Goal: Contribute content: Add original content to the website for others to see

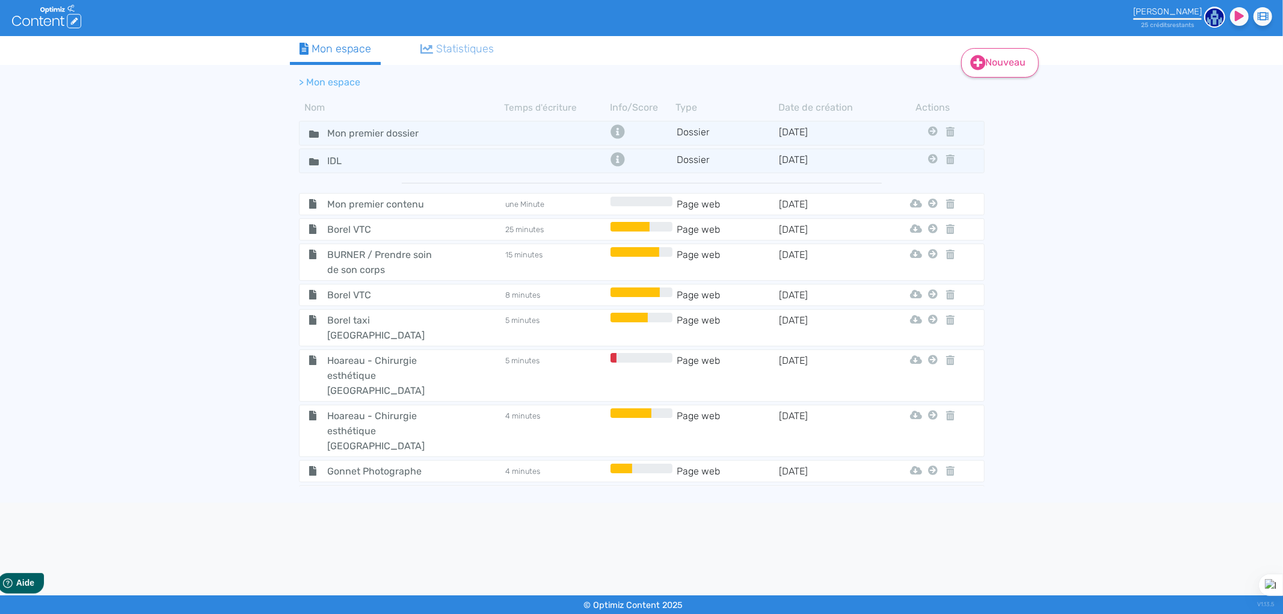
click at [1006, 55] on link "Nouveau" at bounding box center [1000, 62] width 78 height 29
click at [1020, 91] on button "Contenu" at bounding box center [1008, 92] width 96 height 19
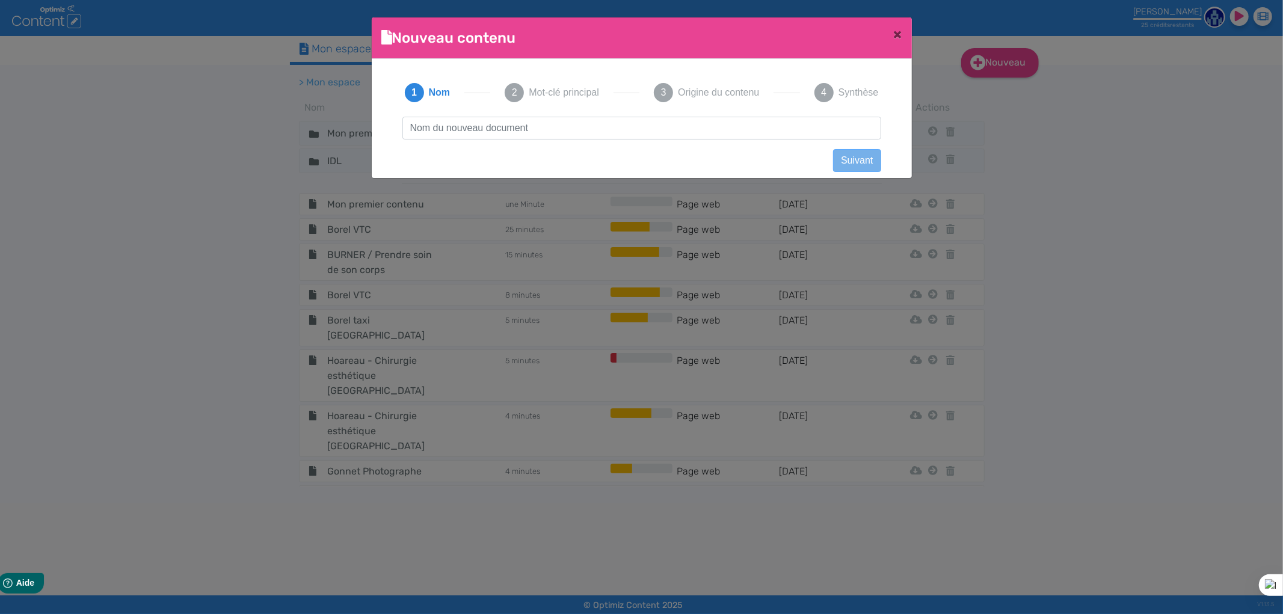
scroll to position [1, 0]
click at [454, 137] on input "text" at bounding box center [641, 128] width 479 height 23
type input "LADROME"
click at [855, 154] on button "Suivant" at bounding box center [857, 160] width 48 height 23
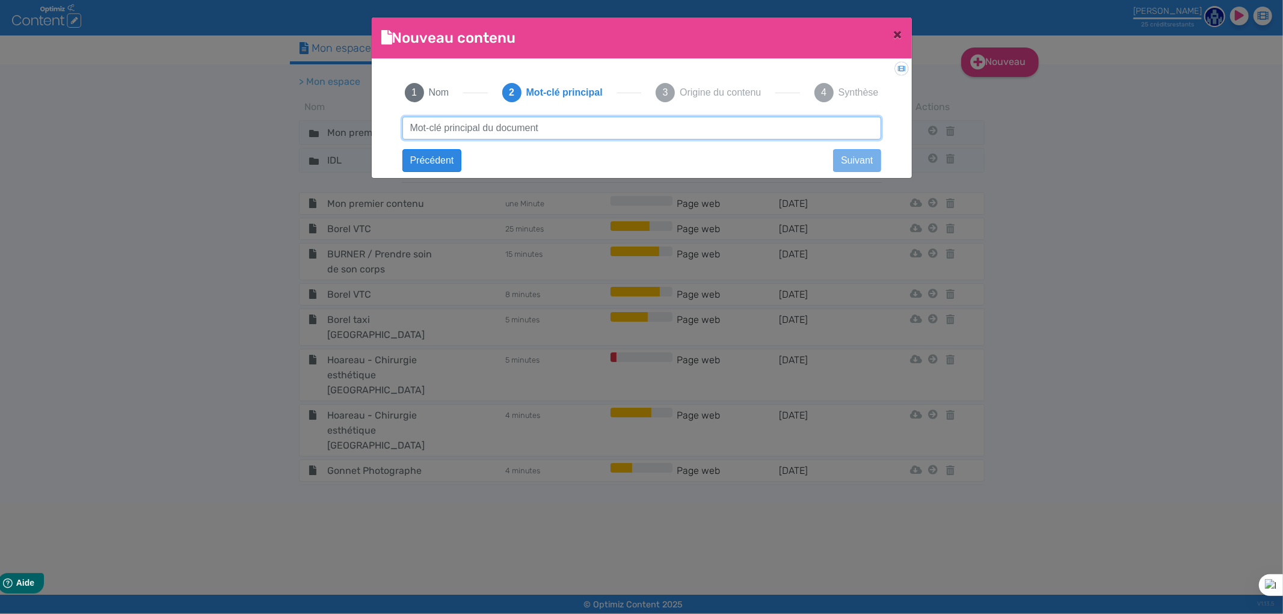
click at [482, 127] on input "text" at bounding box center [641, 128] width 479 height 23
type input "H"
type input "huile essentielle articulations"
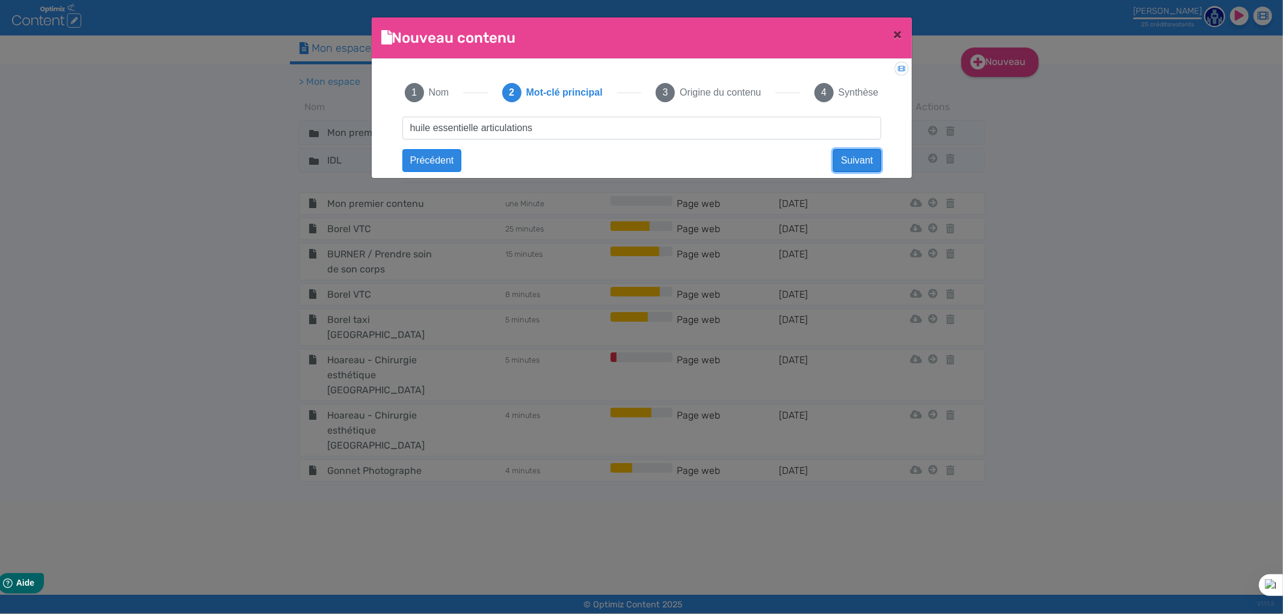
click at [846, 153] on button "Suivant" at bounding box center [857, 160] width 48 height 23
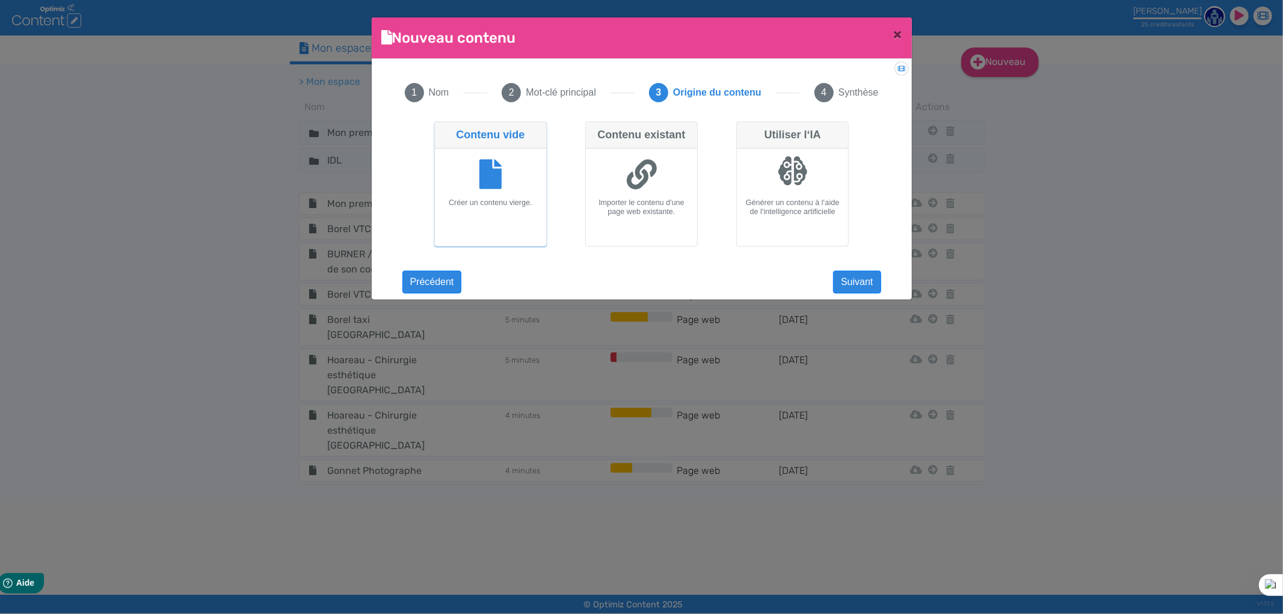
click at [633, 183] on icon at bounding box center [642, 174] width 30 height 30
click at [593, 129] on input "Contenu existant Importer le contenu d'une page web existante." at bounding box center [589, 126] width 8 height 8
radio input "true"
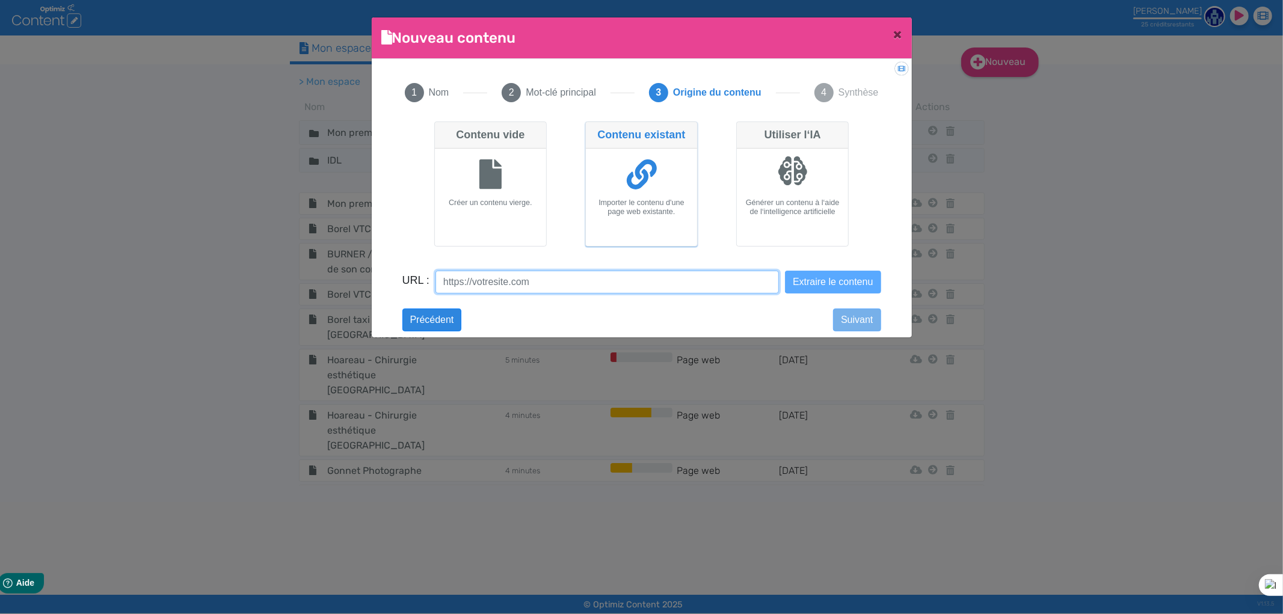
click at [616, 288] on input "URL :" at bounding box center [607, 282] width 343 height 23
paste input "https://ladrome.bio/?srsltid=AfmBOopXK1KsH5sT8Adf6t5qA-xy4Yc5oYAbt8te7TH9LxDr4R…"
type input "https://ladrome.bio/?srsltid=AfmBOopXK1KsH5sT8Adf6t5qA-xy4Yc5oYAbt8te7TH9LxDr4R…"
click at [837, 283] on button "Extraire le contenu" at bounding box center [833, 282] width 96 height 23
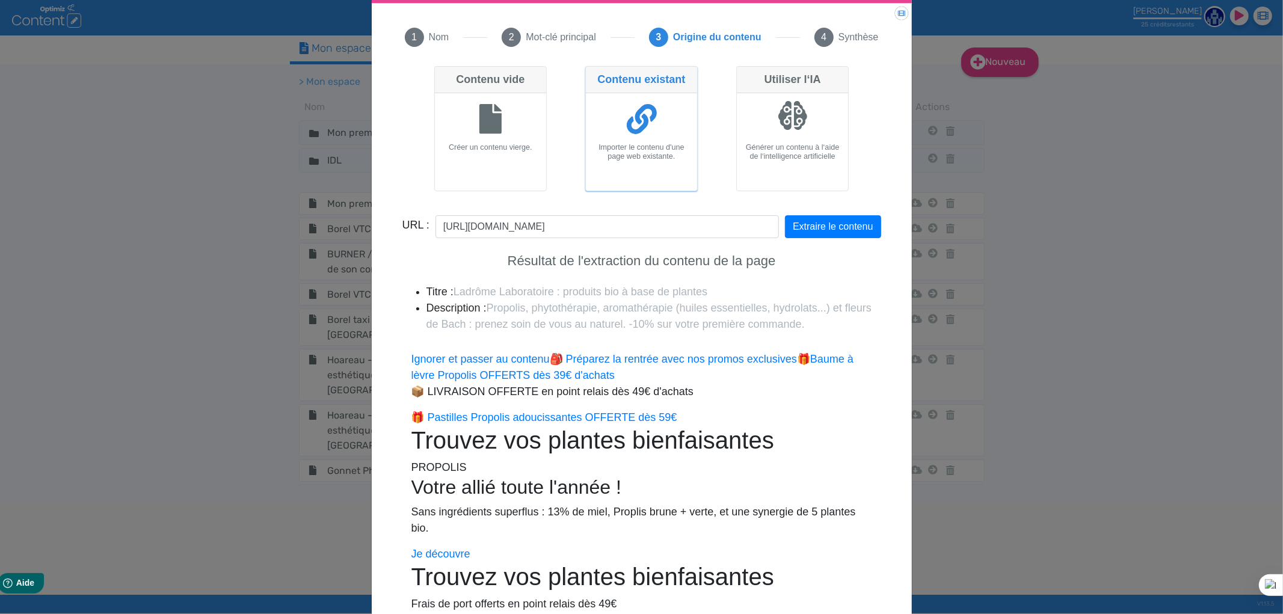
scroll to position [143, 0]
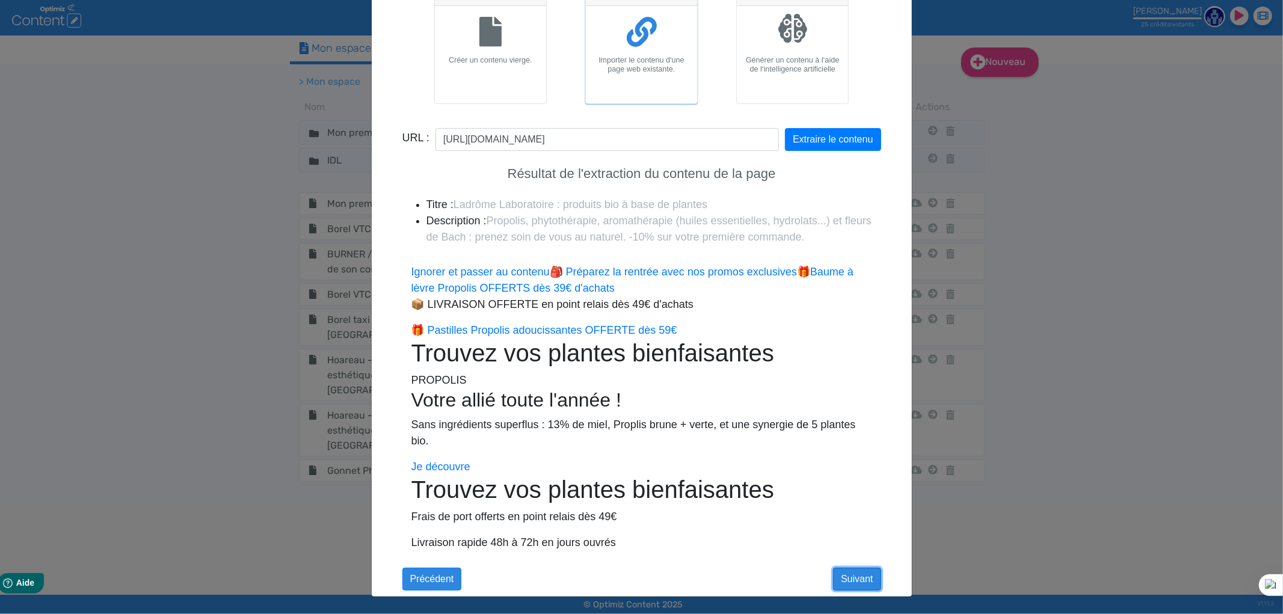
click at [864, 585] on button "Suivant" at bounding box center [857, 579] width 48 height 23
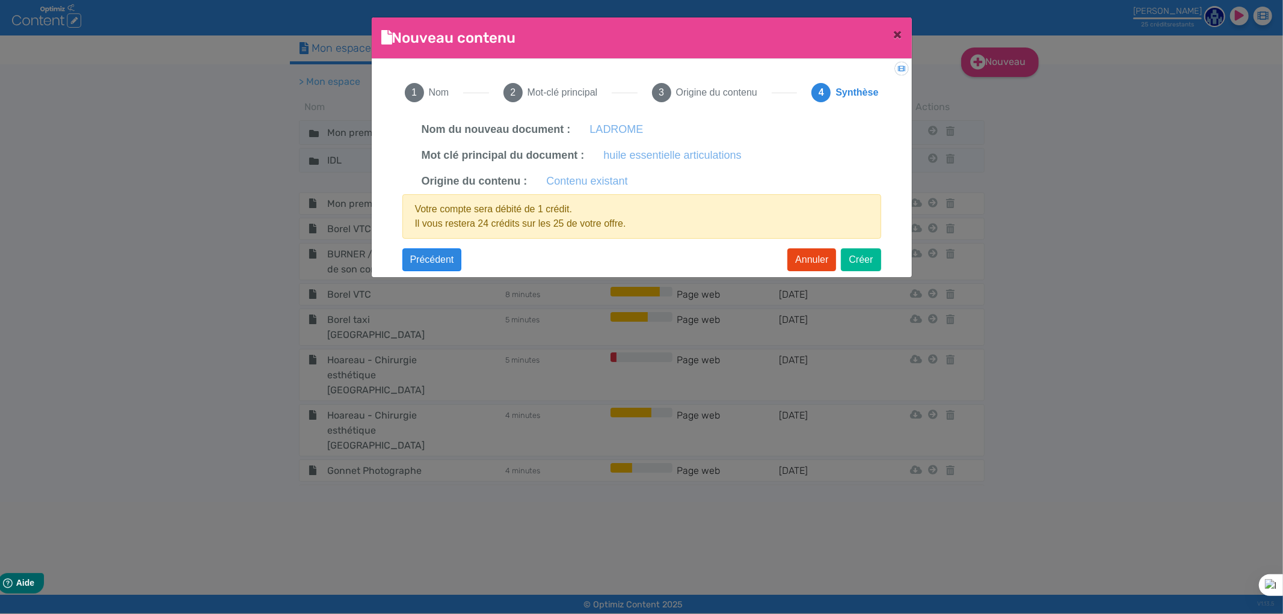
scroll to position [0, 0]
click at [866, 262] on button "Créer" at bounding box center [861, 259] width 40 height 23
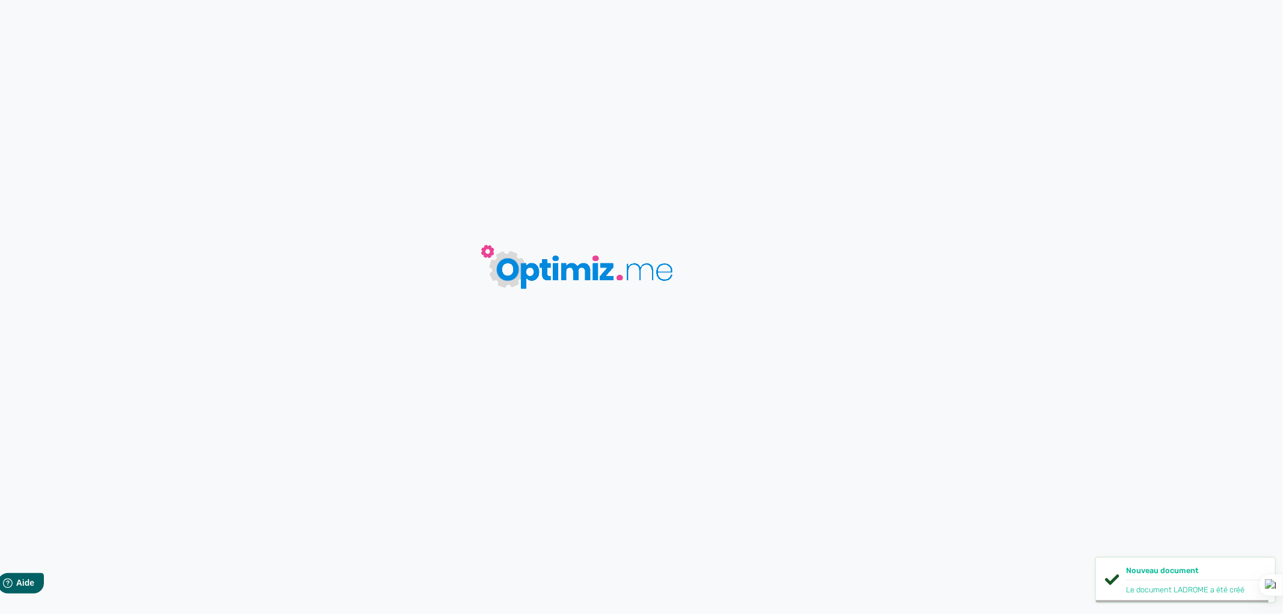
type input "LADROME"
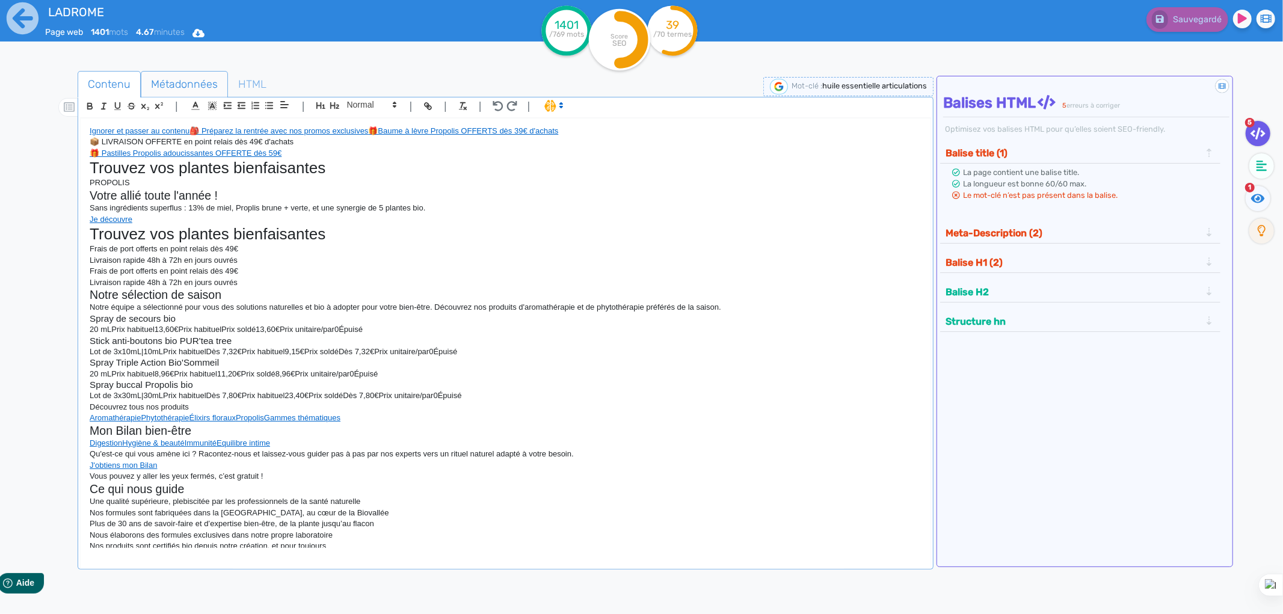
click at [181, 81] on span "Métadonnées" at bounding box center [184, 84] width 86 height 32
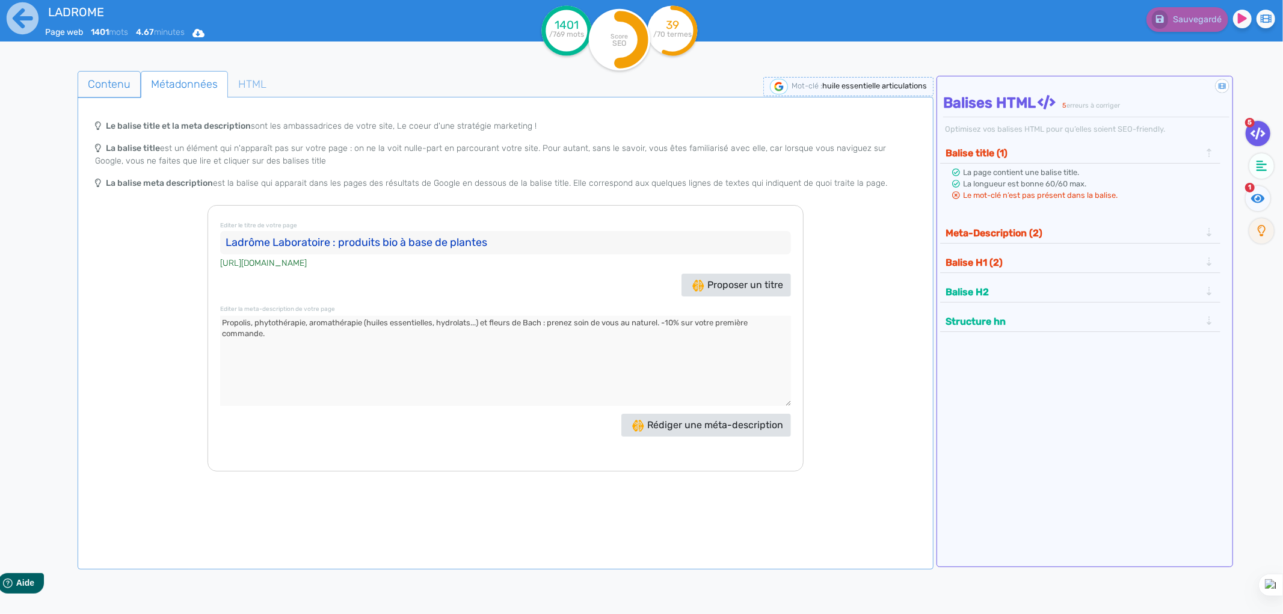
click at [103, 79] on span "Contenu" at bounding box center [109, 84] width 62 height 32
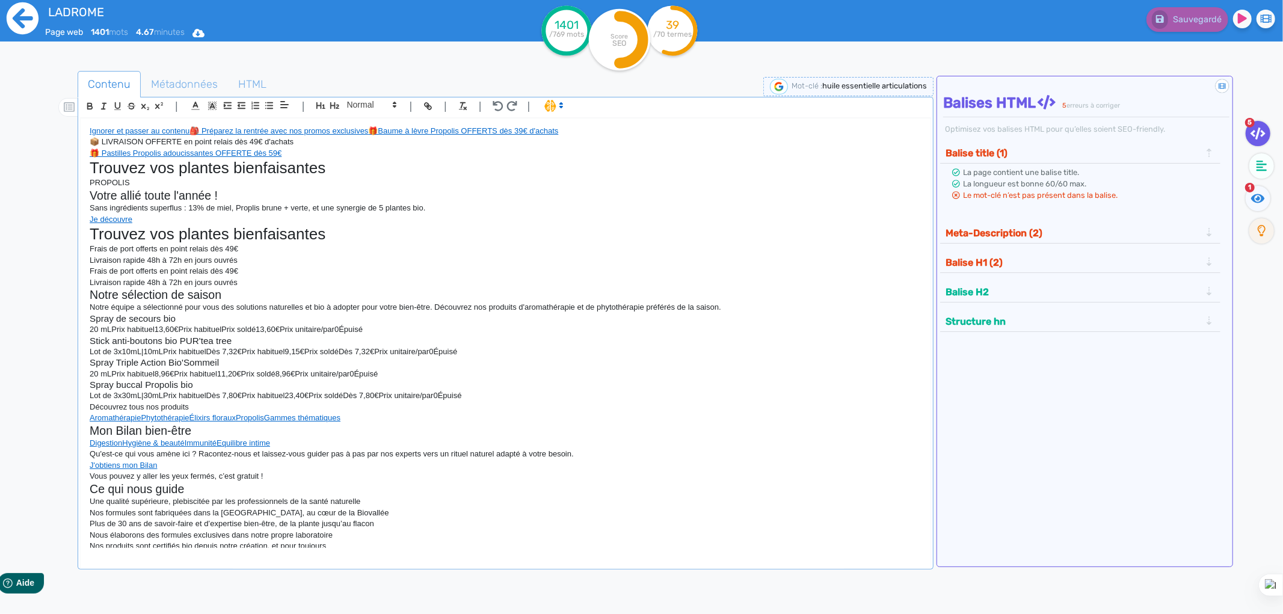
click at [28, 16] on icon at bounding box center [22, 18] width 33 height 33
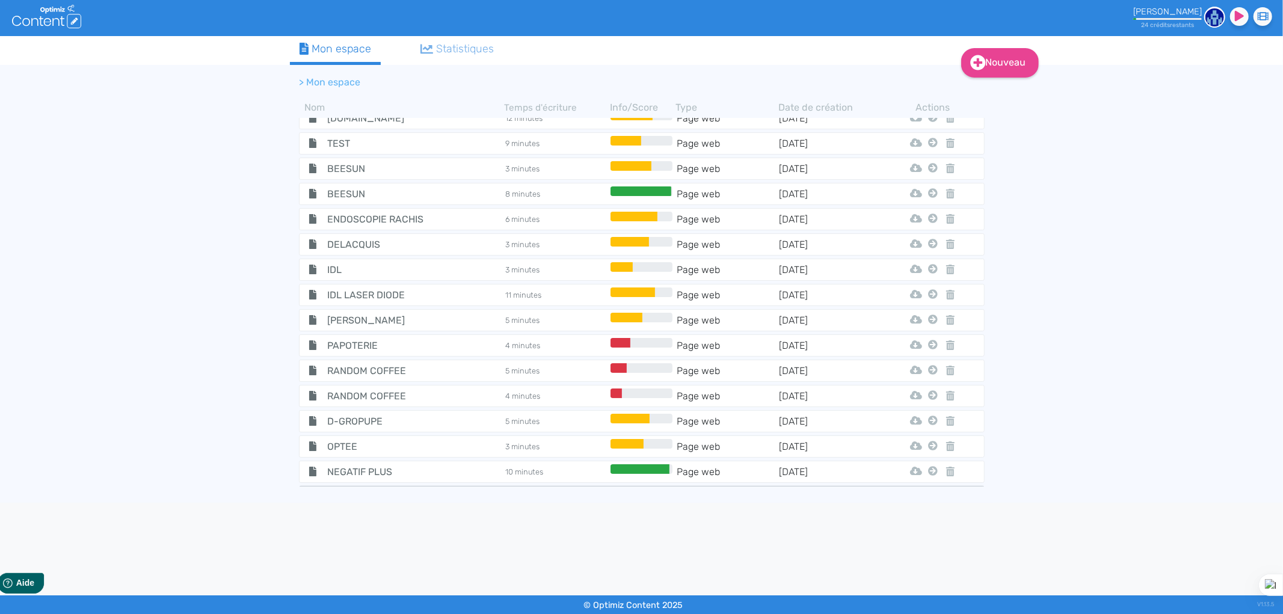
scroll to position [2927, 0]
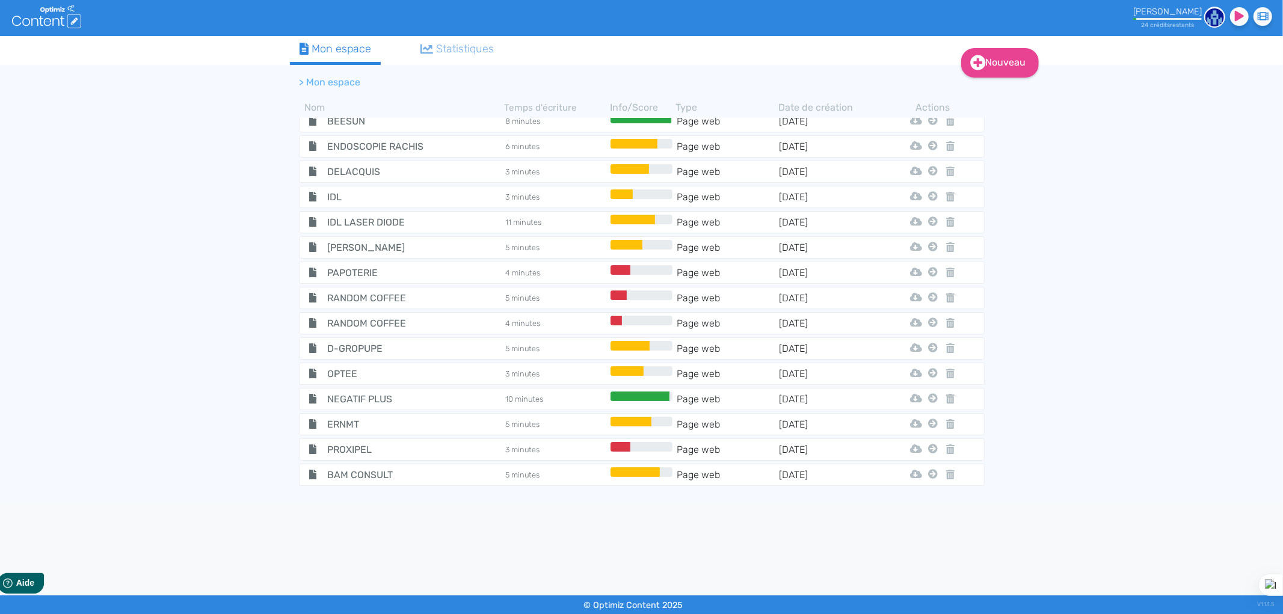
click at [356, 565] on tr "FLEAMARKET 3 minutes Page web 27/8/2025 Html Pdf Word Mon Premier Dossier Idl" at bounding box center [642, 576] width 686 height 22
click at [357, 594] on span "LADROME" at bounding box center [385, 601] width 135 height 15
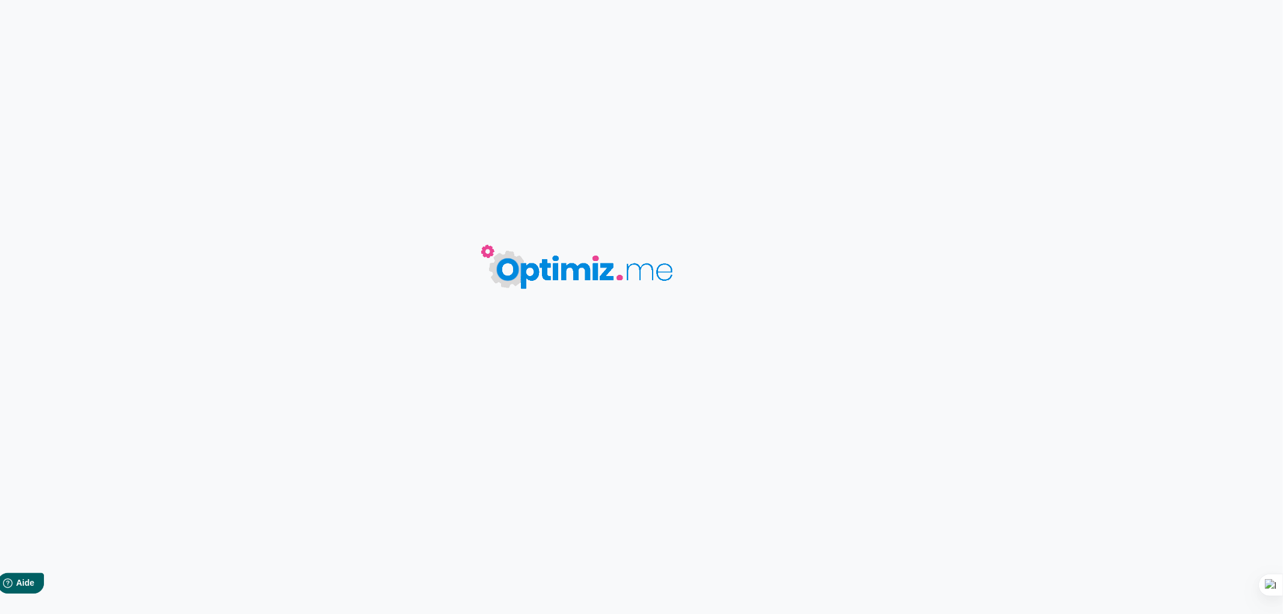
type input "LADROME"
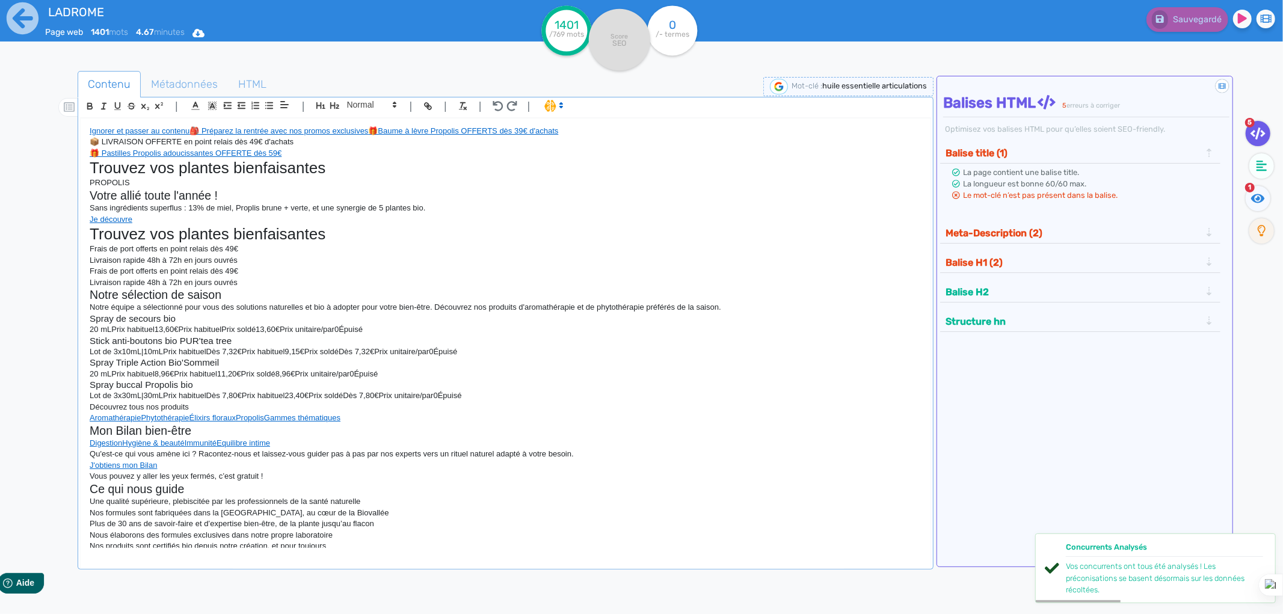
click at [3, 20] on div "LADROME Page web 1401 mots 4.67 minutes Html Pdf Word" at bounding box center [256, 29] width 513 height 59
click at [13, 24] on icon at bounding box center [23, 18] width 32 height 32
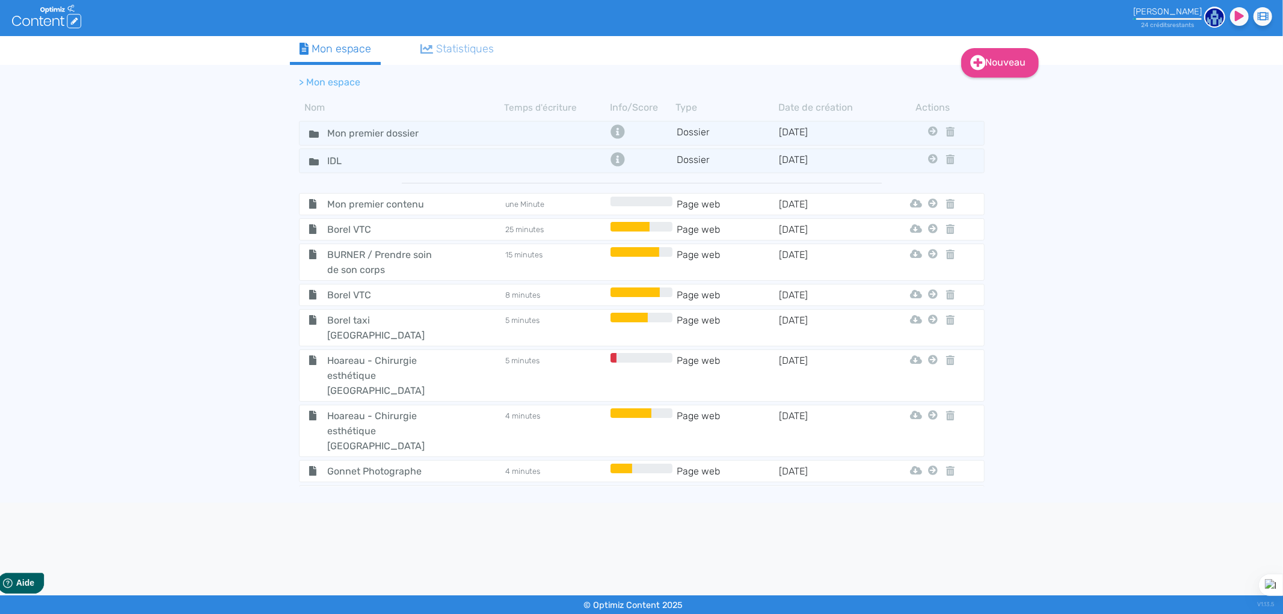
click at [946, 532] on icon at bounding box center [950, 537] width 8 height 10
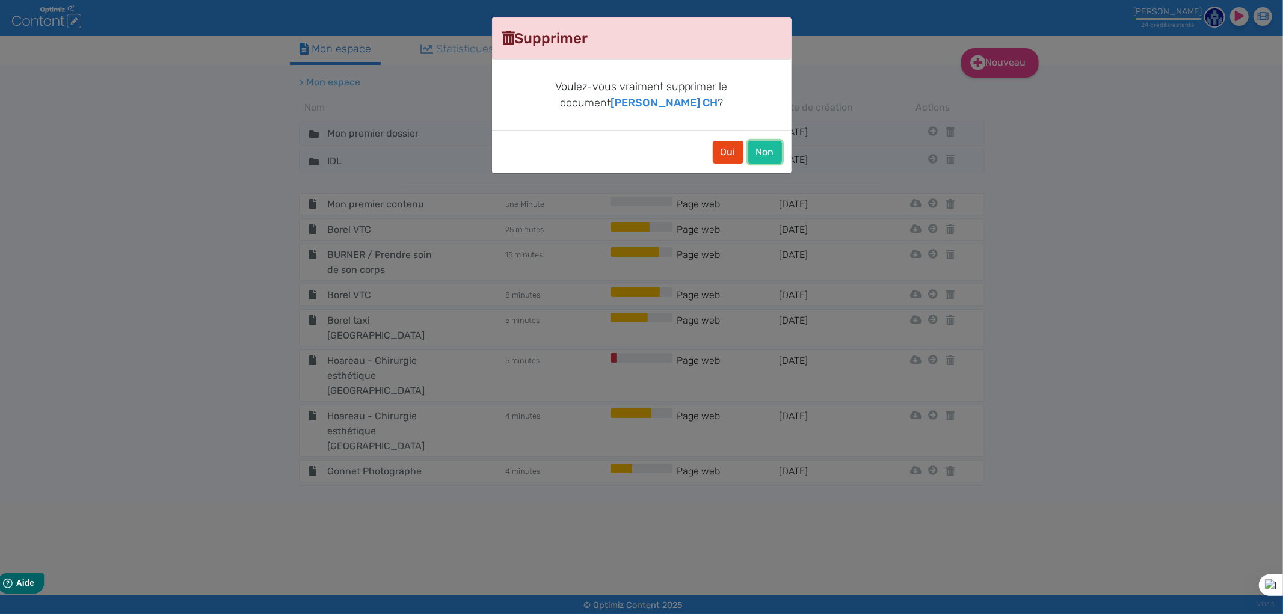
click at [777, 147] on button "Non" at bounding box center [765, 152] width 34 height 23
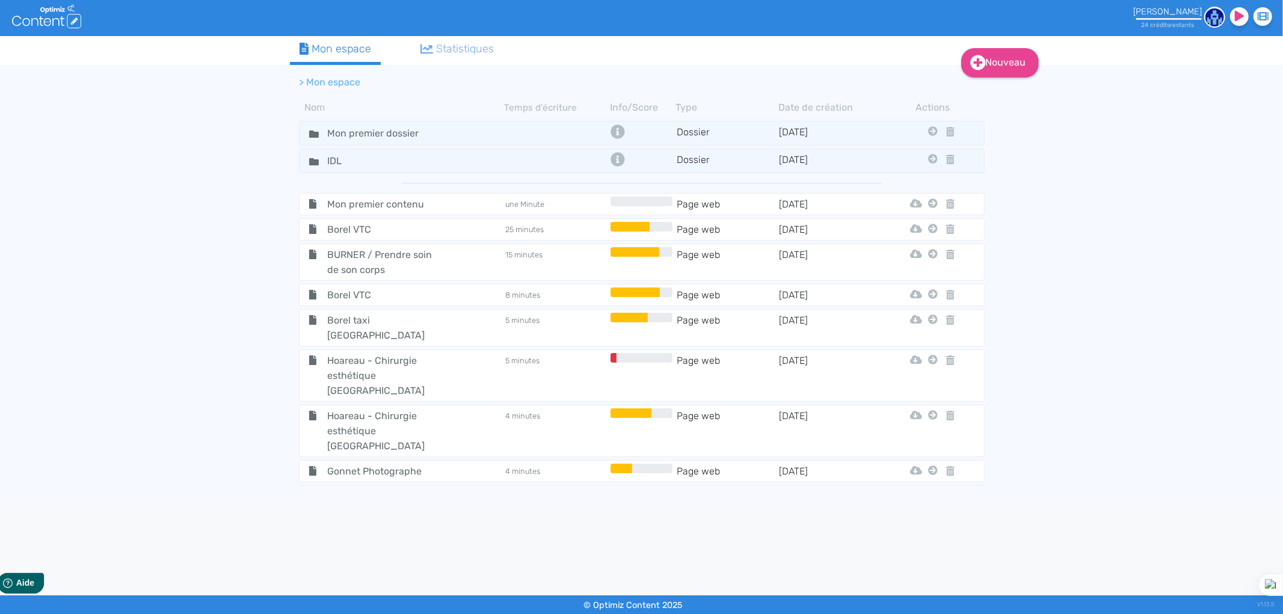
click at [946, 532] on icon at bounding box center [950, 537] width 8 height 10
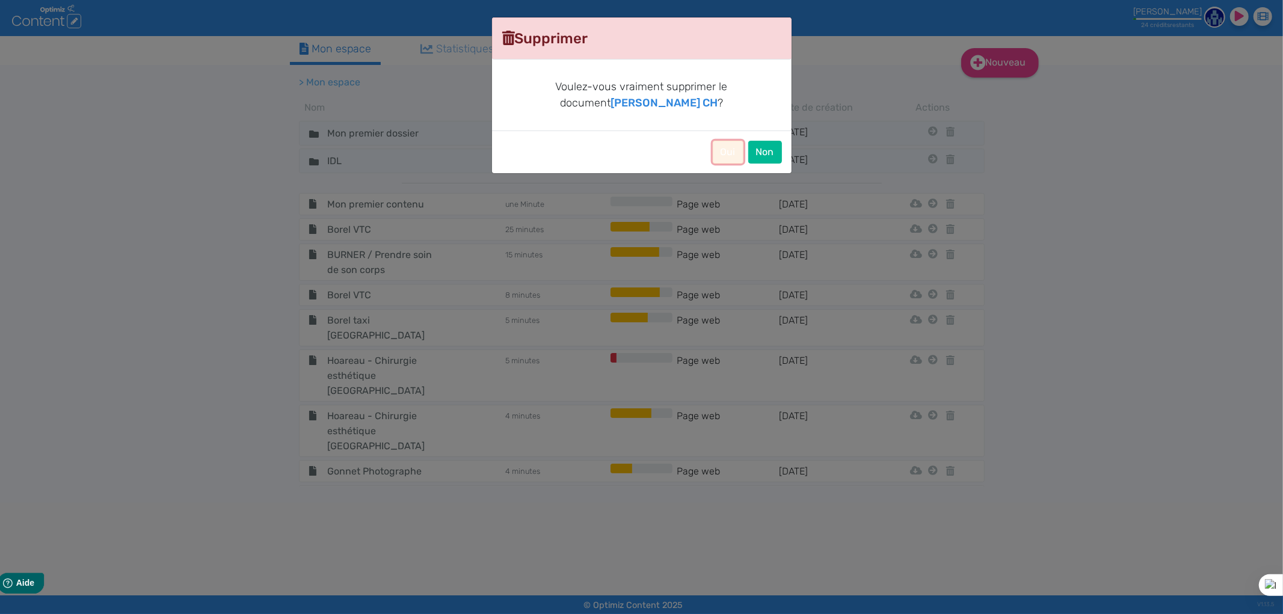
click at [722, 149] on button "Oui" at bounding box center [728, 152] width 31 height 23
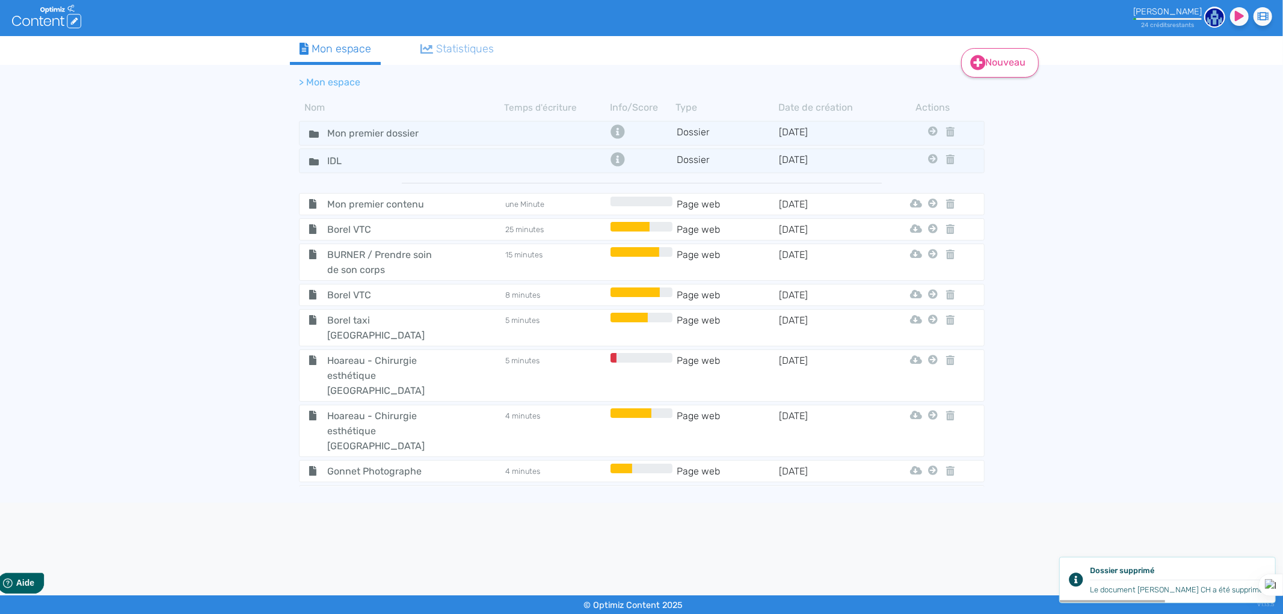
click at [999, 64] on link "Nouveau" at bounding box center [1000, 62] width 78 height 29
click at [996, 91] on button "Contenu" at bounding box center [1008, 92] width 96 height 19
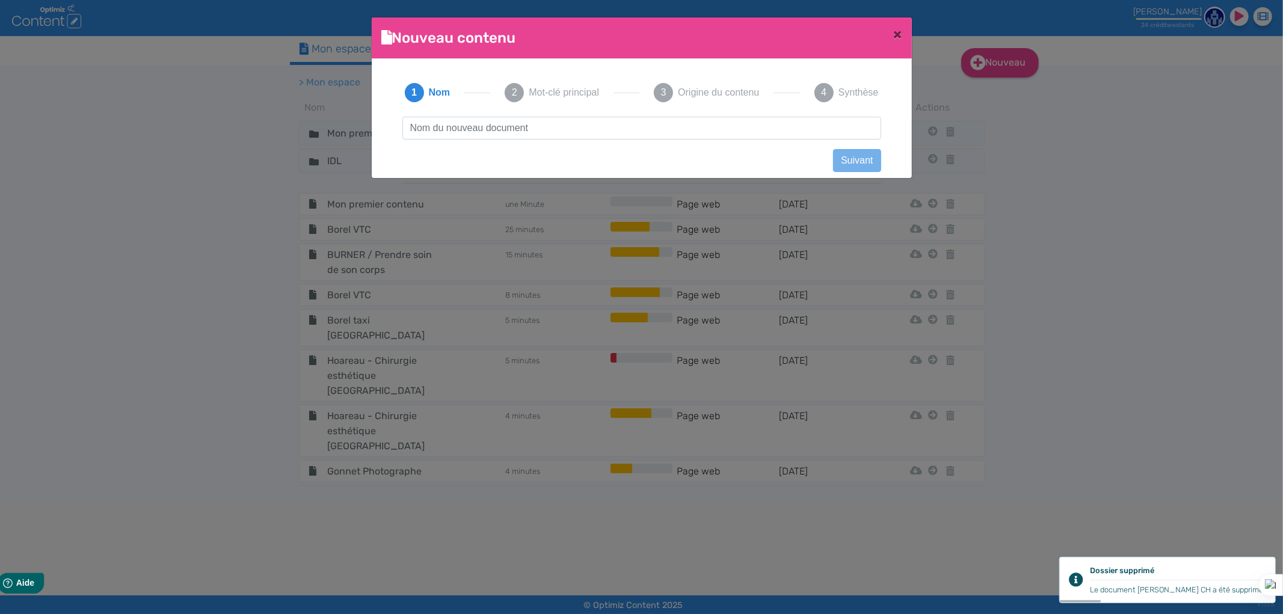
scroll to position [1, 0]
click at [463, 125] on input "text" at bounding box center [641, 128] width 479 height 23
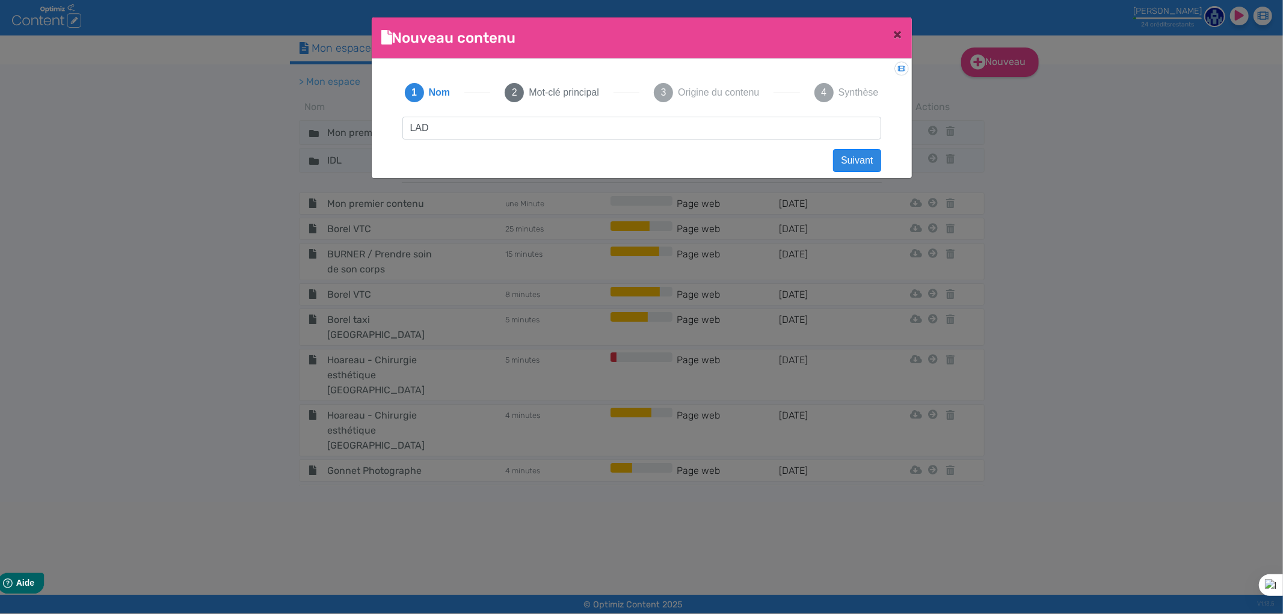
type input "LADROME"
click at [833, 156] on button "Suivant" at bounding box center [857, 160] width 48 height 23
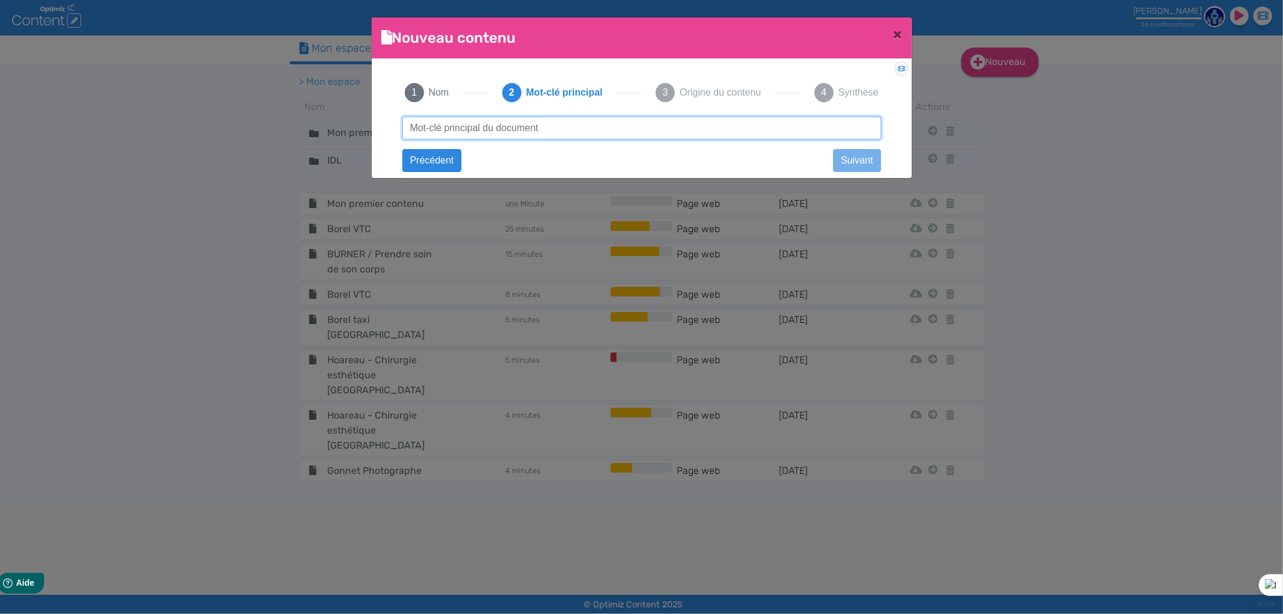
click at [491, 128] on input "text" at bounding box center [641, 128] width 479 height 23
type input "H"
type input "huile essentielle articulations"
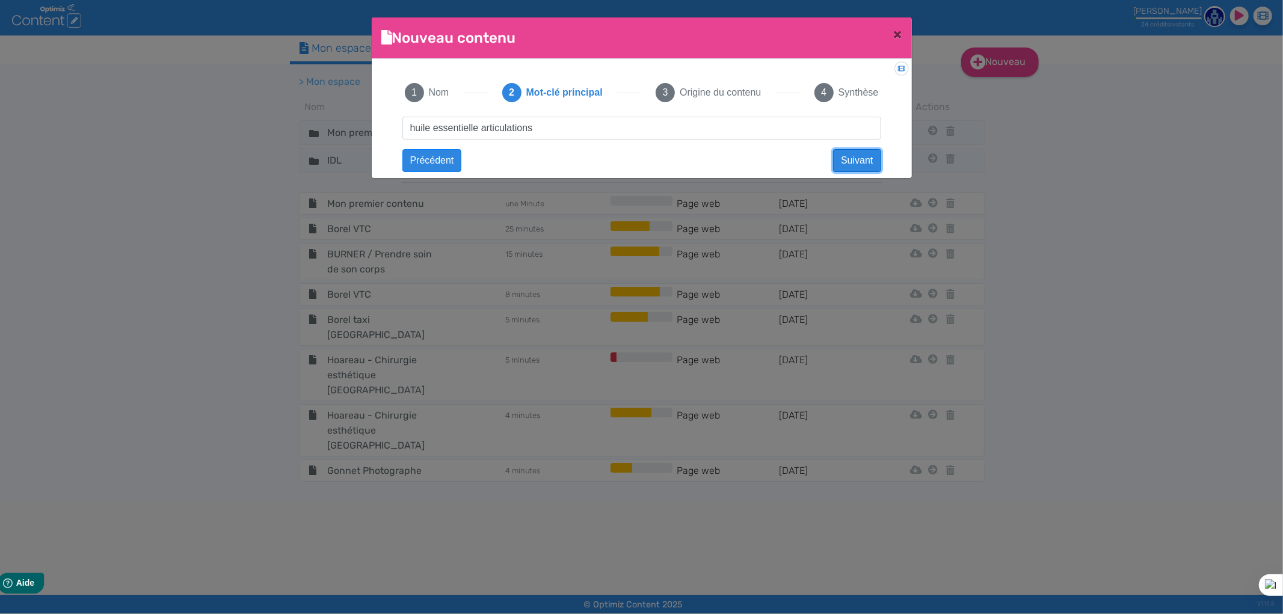
click at [873, 158] on button "Suivant" at bounding box center [857, 160] width 48 height 23
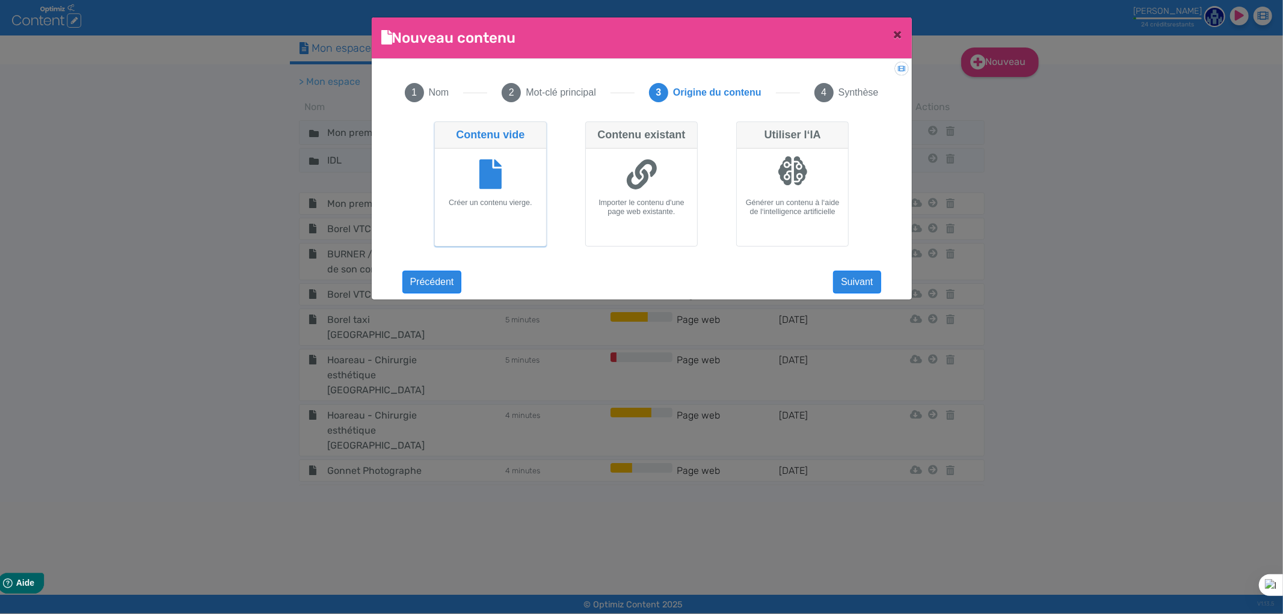
click at [648, 173] on icon at bounding box center [642, 174] width 30 height 30
click at [593, 129] on input "Contenu existant Importer le contenu d'une page web existante." at bounding box center [589, 126] width 8 height 8
radio input "true"
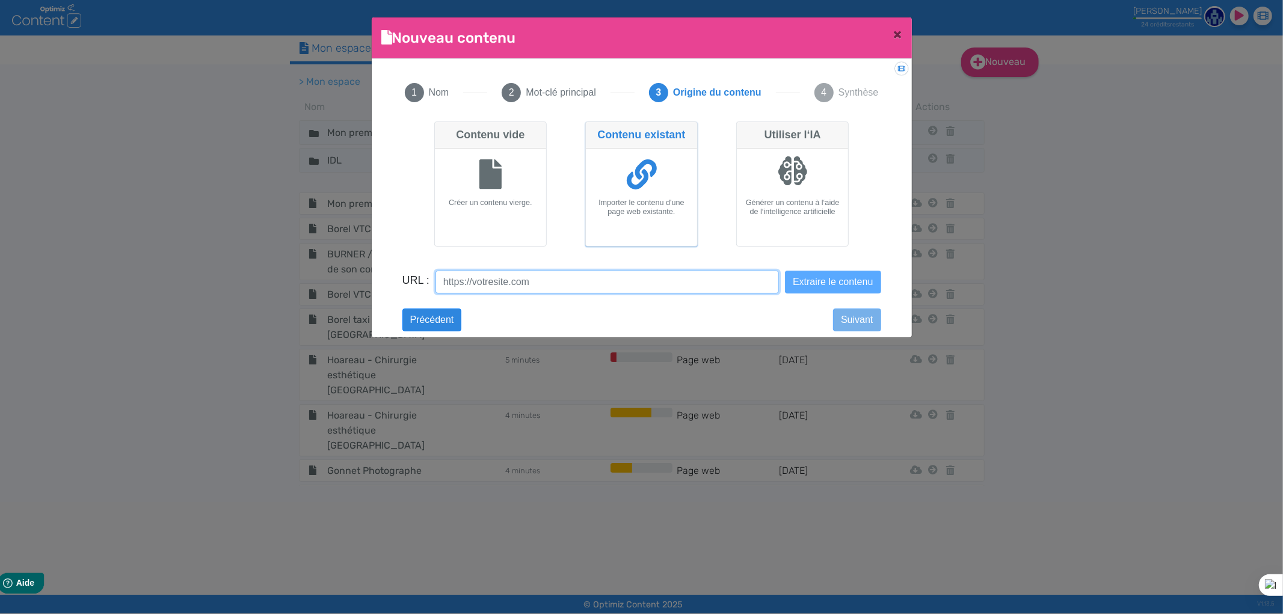
click at [512, 291] on input "URL :" at bounding box center [607, 282] width 343 height 23
paste input "https://ladrome.bio/blogs/sante/articulations-et-muscles"
type input "https://ladrome.bio/blogs/sante/articulations-et-muscles"
click at [851, 283] on button "Extraire le contenu" at bounding box center [833, 282] width 96 height 23
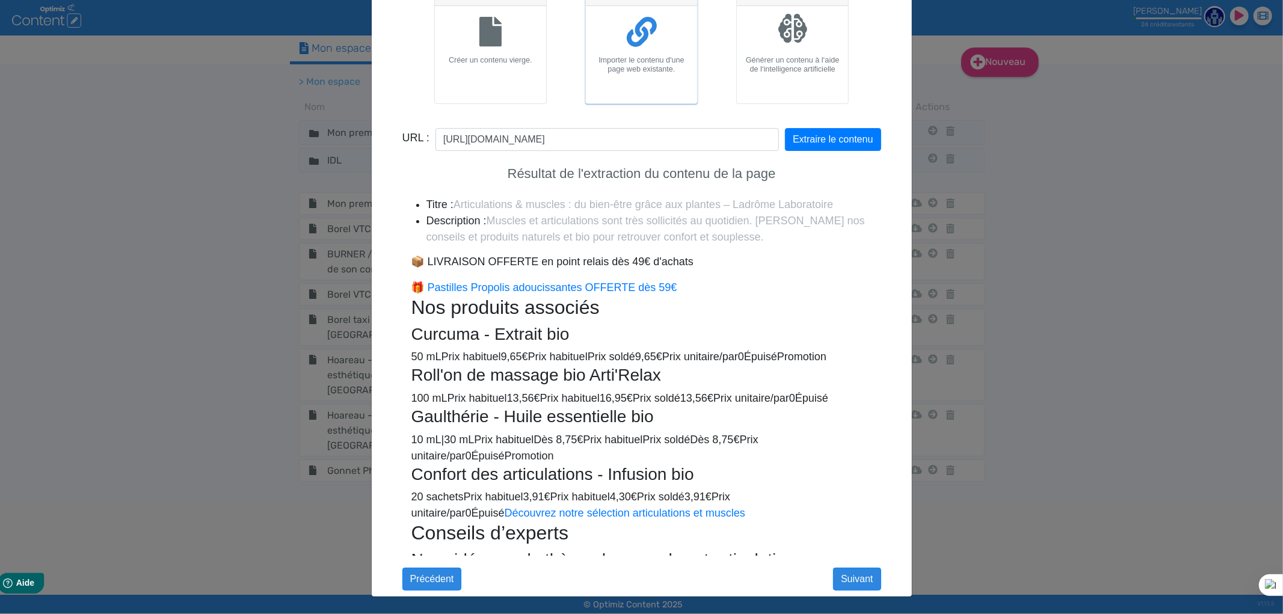
scroll to position [88, 0]
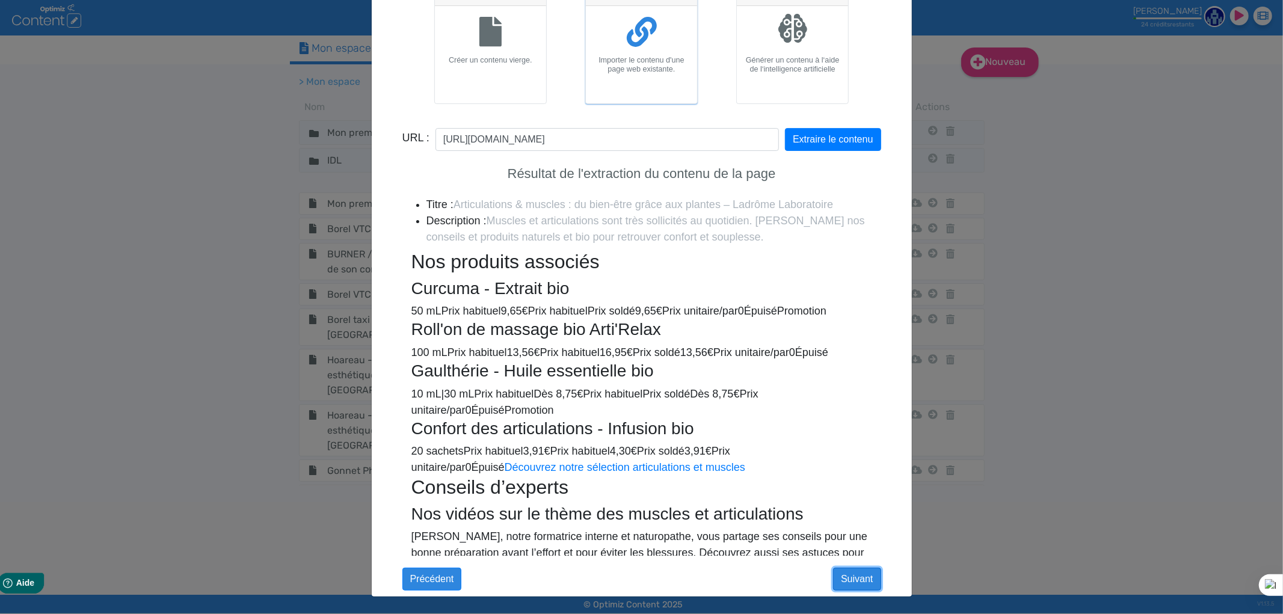
click at [841, 579] on button "Suivant" at bounding box center [857, 579] width 48 height 23
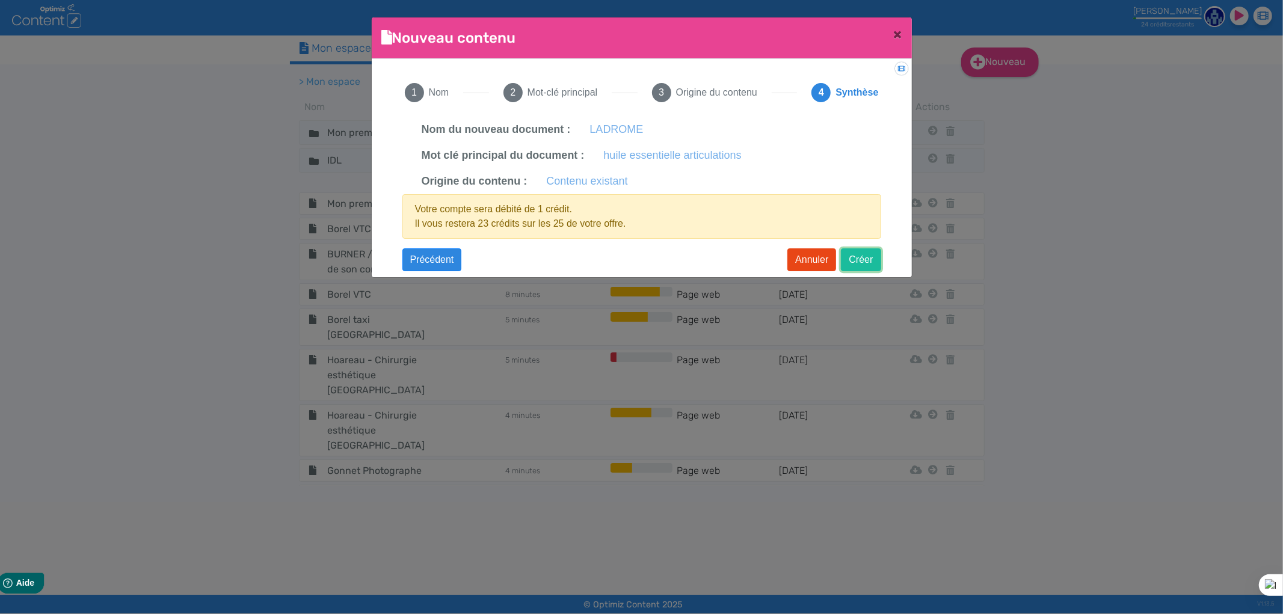
click at [867, 261] on button "Créer" at bounding box center [861, 259] width 40 height 23
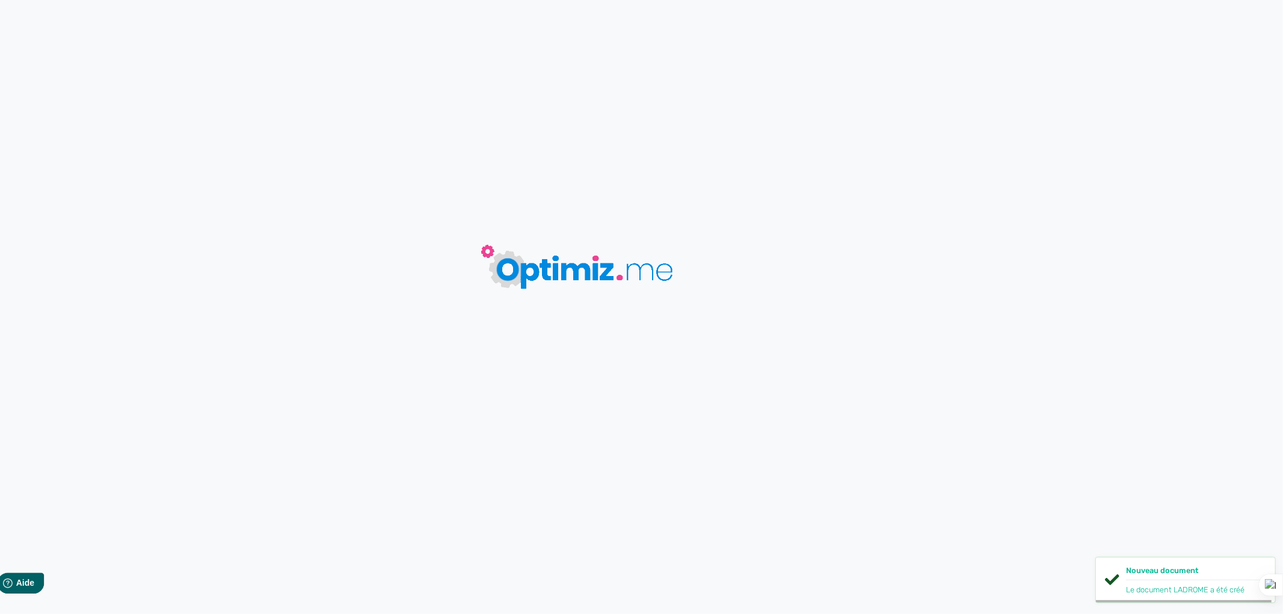
type input "LADROME"
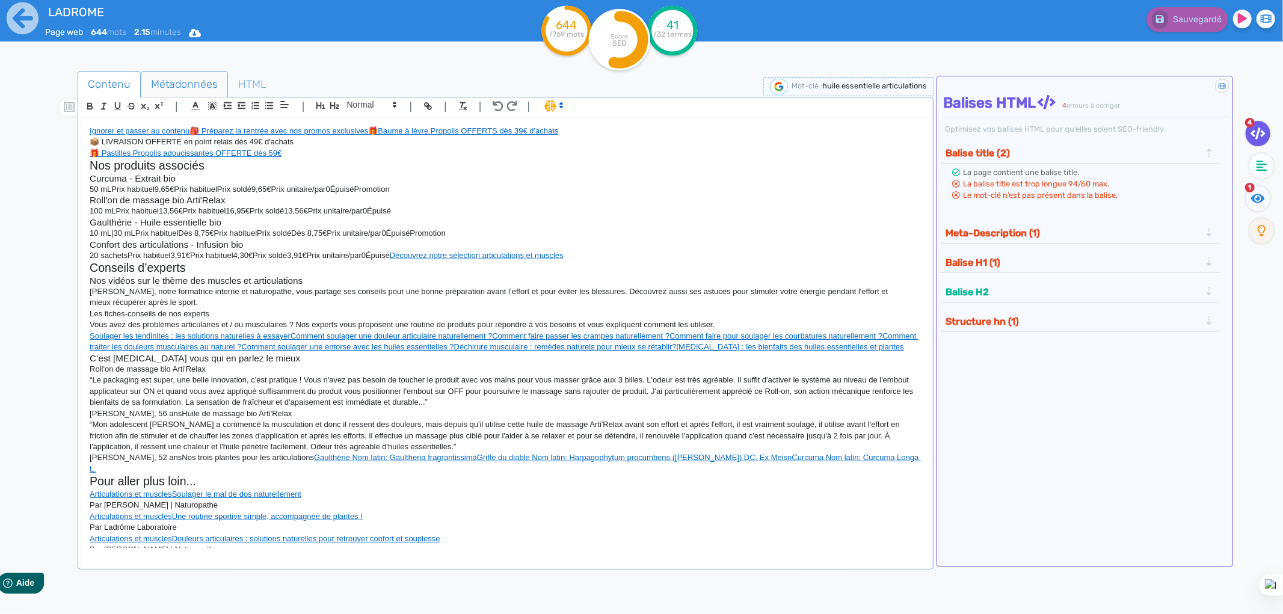
click at [171, 87] on span "Métadonnées" at bounding box center [184, 84] width 86 height 32
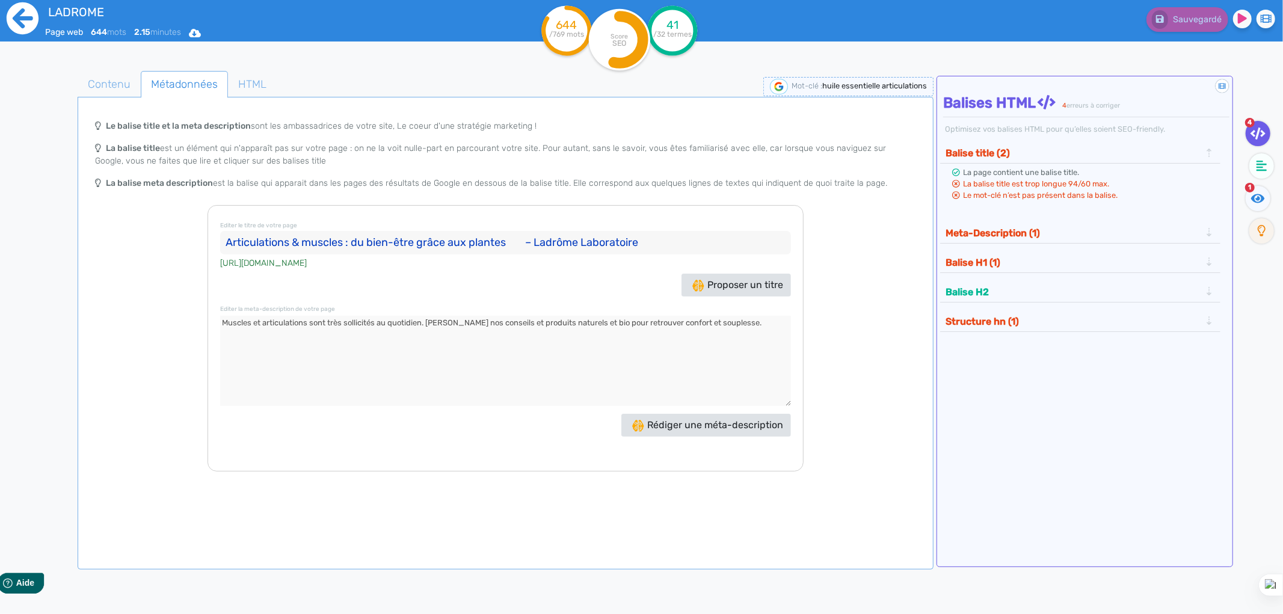
click at [32, 12] on icon at bounding box center [23, 18] width 32 height 32
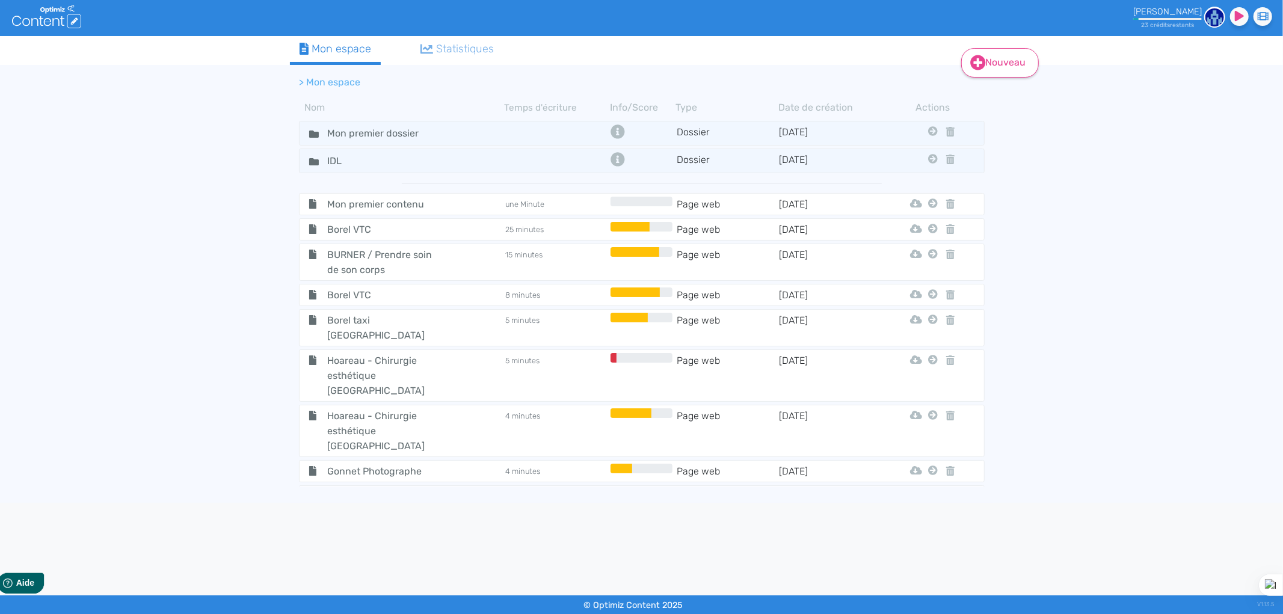
click at [988, 53] on link "Nouveau" at bounding box center [1000, 62] width 78 height 29
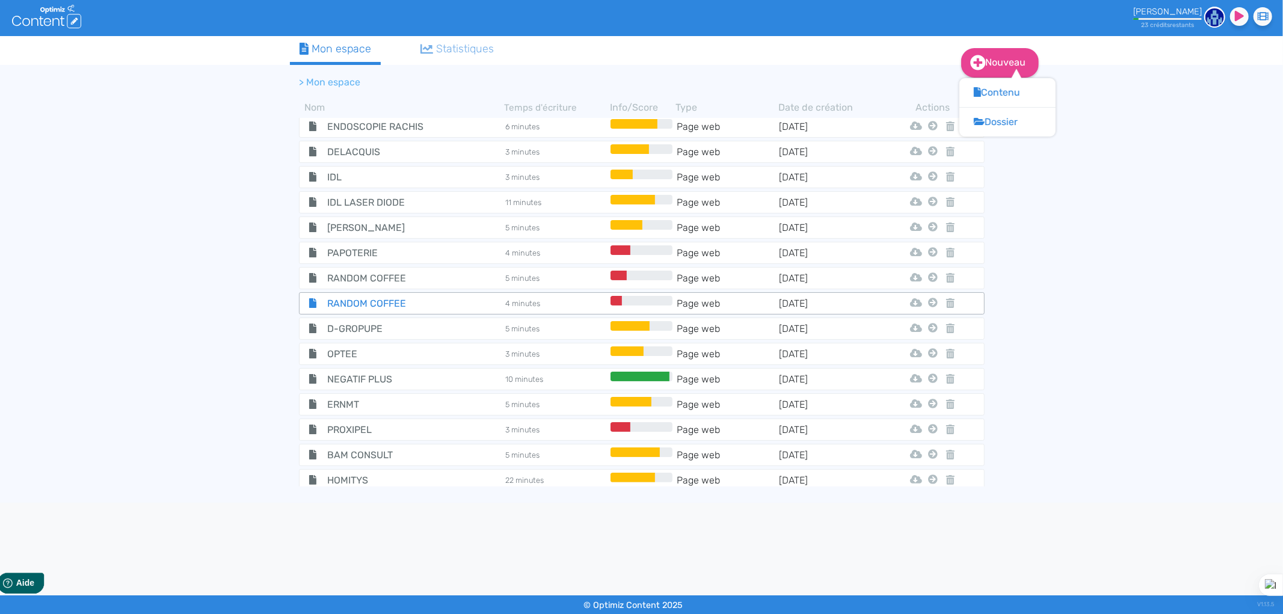
scroll to position [2927, 0]
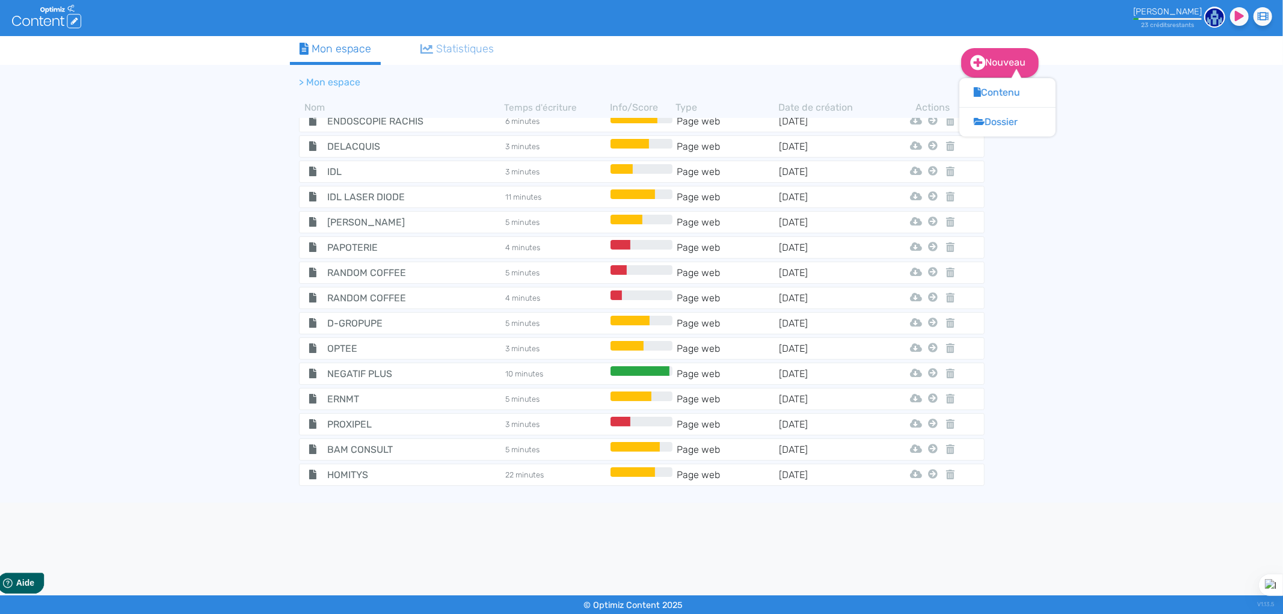
click at [946, 571] on icon at bounding box center [950, 576] width 8 height 10
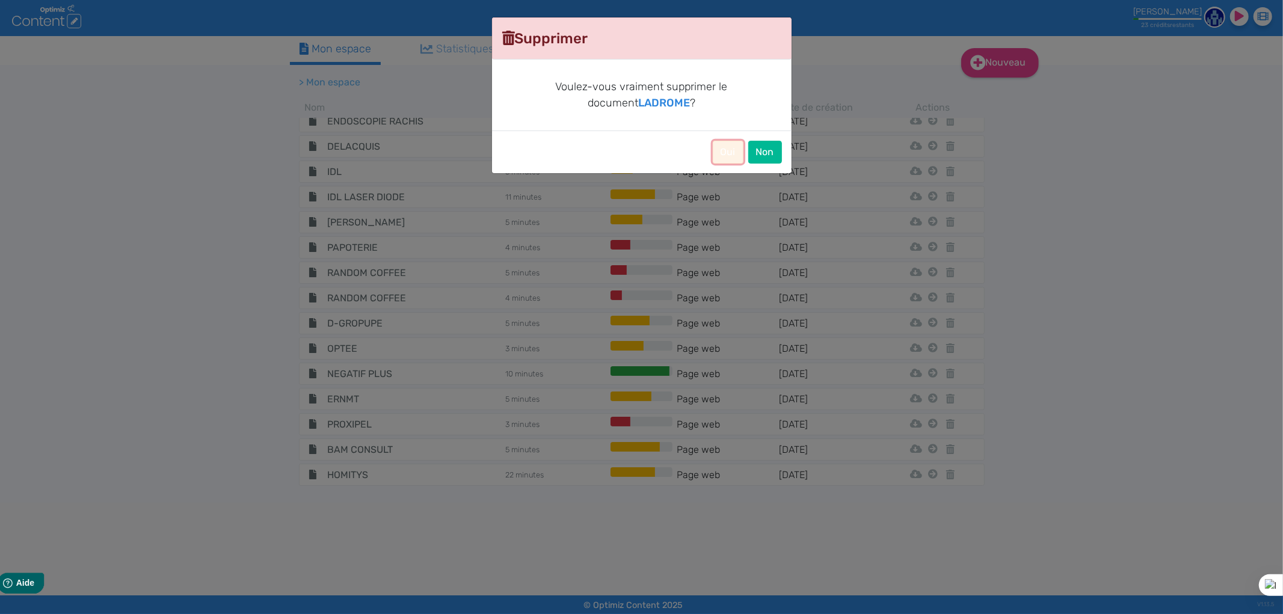
click at [725, 149] on button "Oui" at bounding box center [728, 152] width 31 height 23
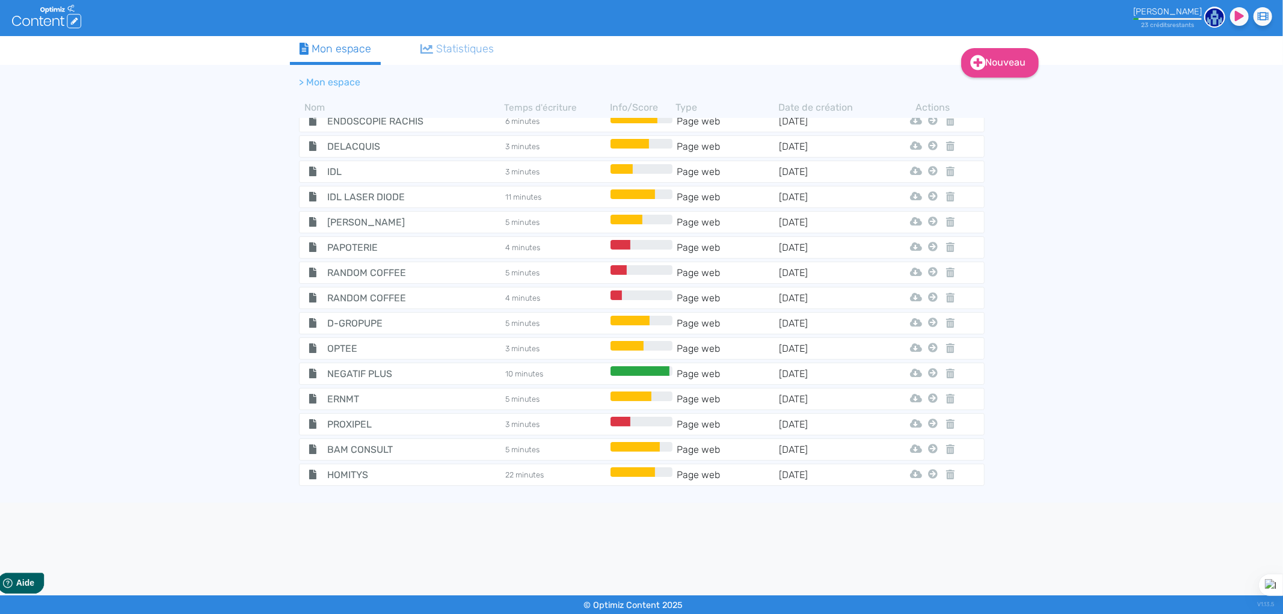
scroll to position [2903, 0]
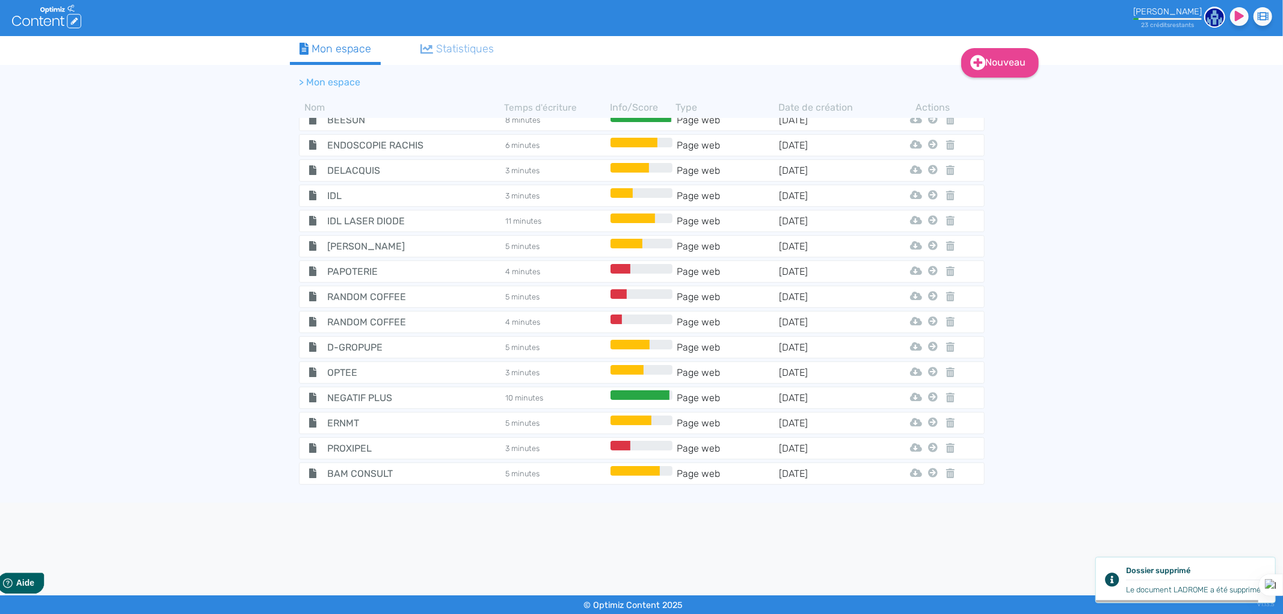
click at [946, 595] on icon at bounding box center [950, 600] width 8 height 10
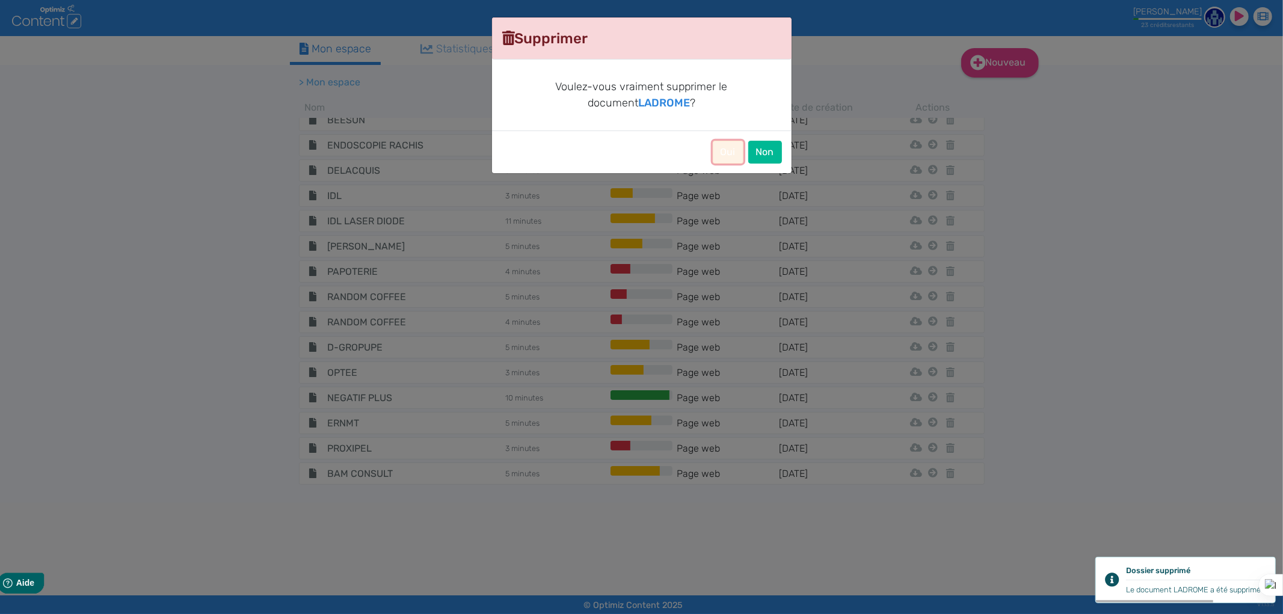
click at [734, 149] on button "Oui" at bounding box center [728, 152] width 31 height 23
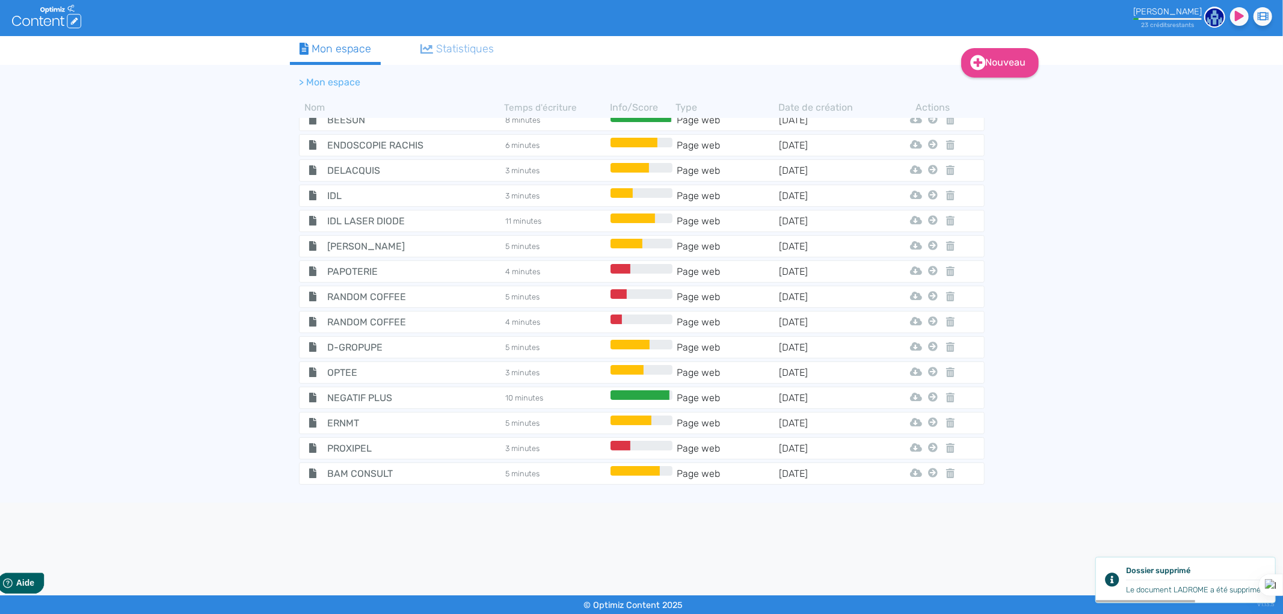
scroll to position [2878, 0]
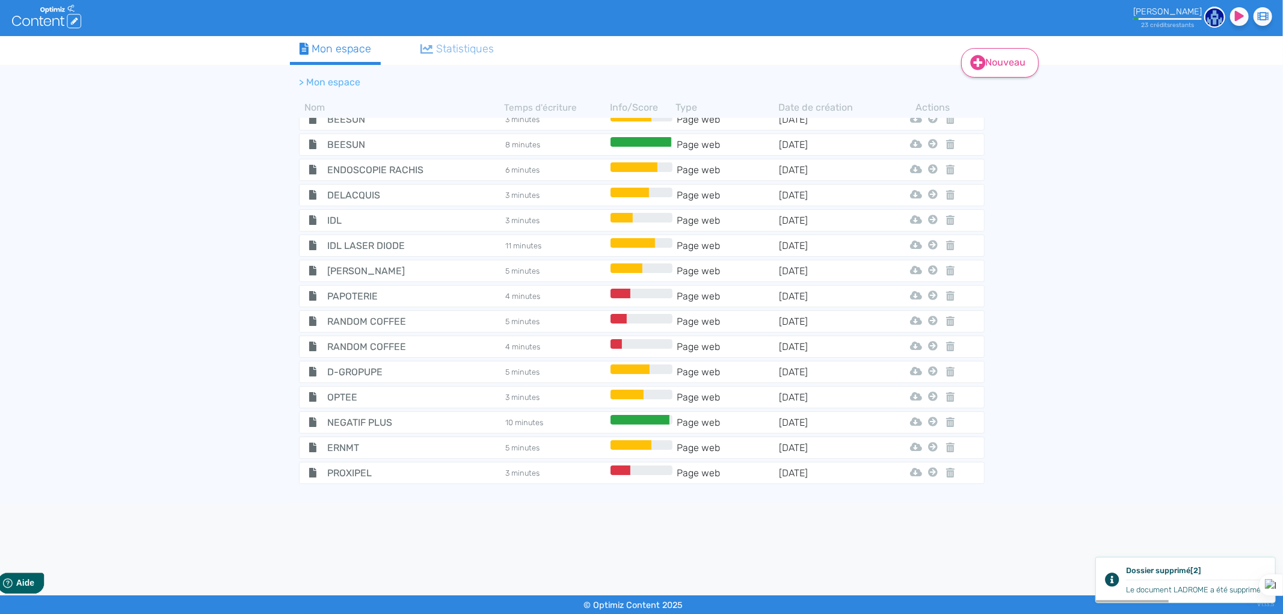
click at [1000, 48] on link "Nouveau" at bounding box center [1000, 62] width 78 height 29
click at [993, 88] on button "Contenu" at bounding box center [1008, 92] width 96 height 19
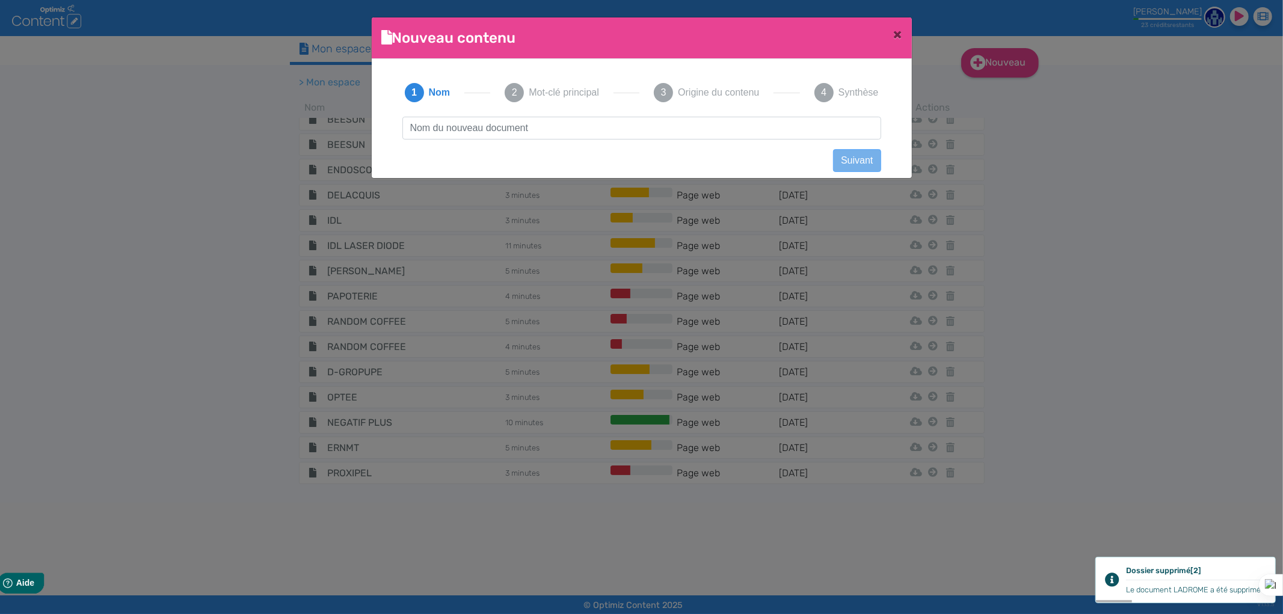
scroll to position [1, 0]
click at [445, 131] on input "text" at bounding box center [641, 128] width 479 height 23
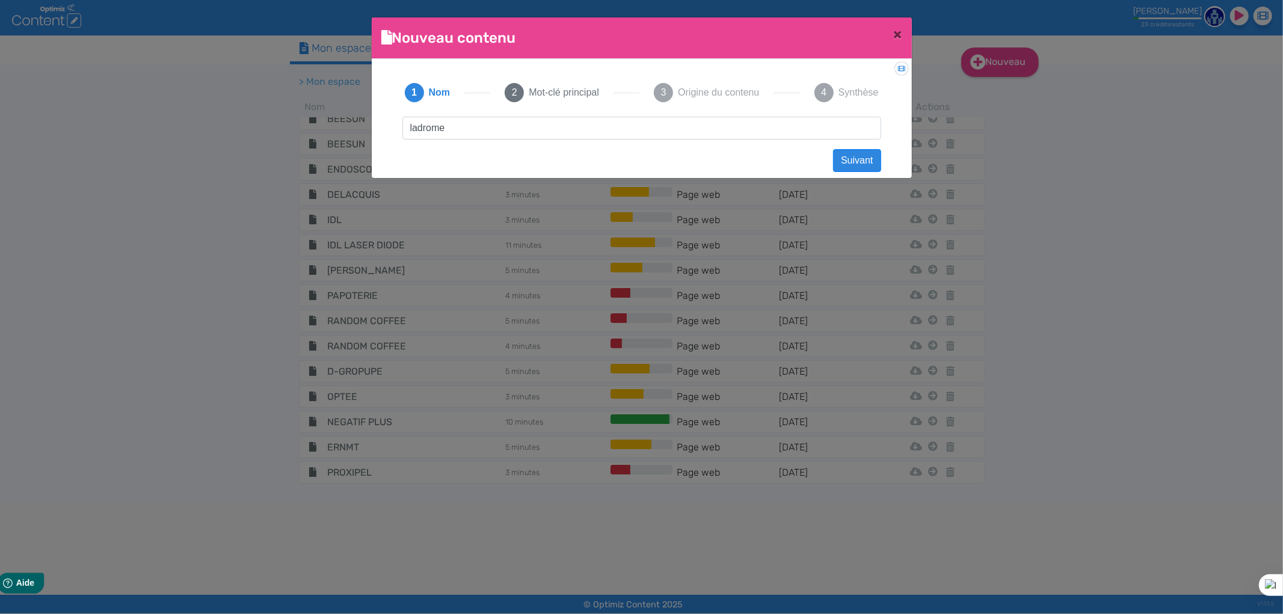
type input "LADROME"
click at [851, 159] on button "Suivant" at bounding box center [857, 160] width 48 height 23
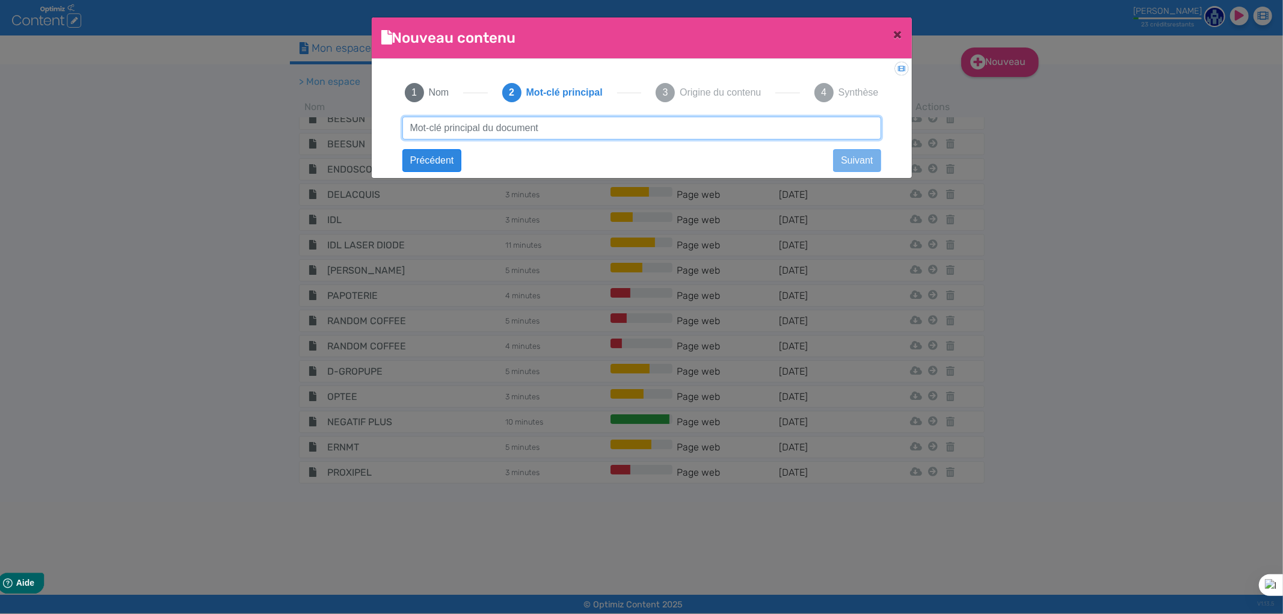
click at [472, 125] on input "text" at bounding box center [641, 128] width 479 height 23
type input "huiles essentielles"
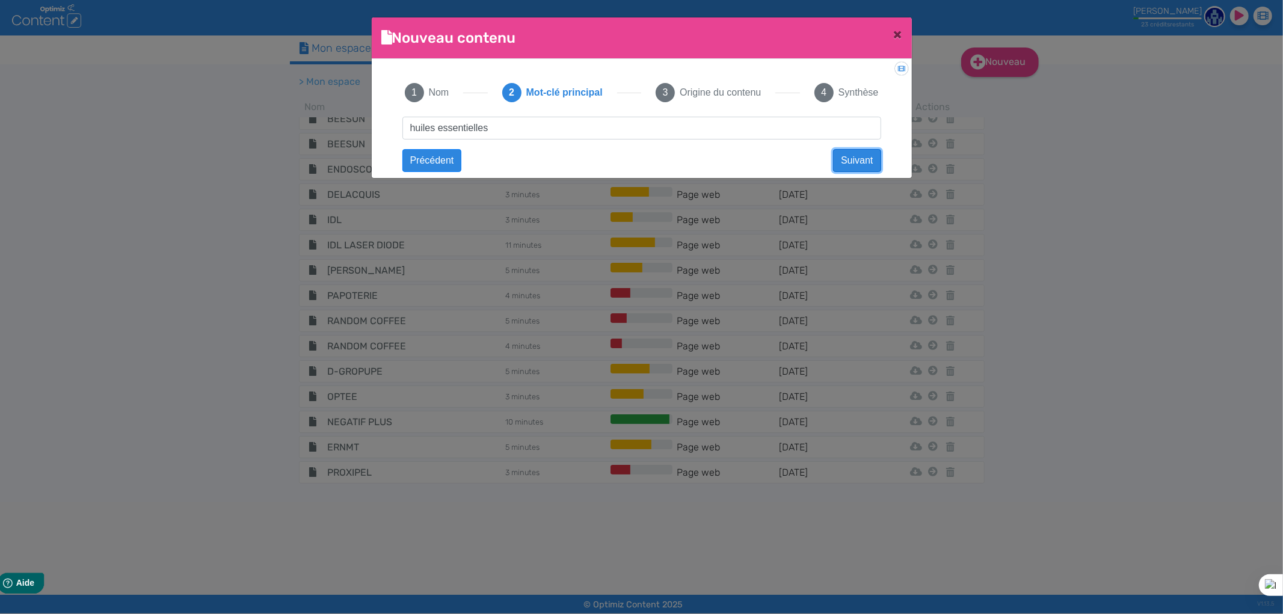
click at [875, 156] on button "Suivant" at bounding box center [857, 160] width 48 height 23
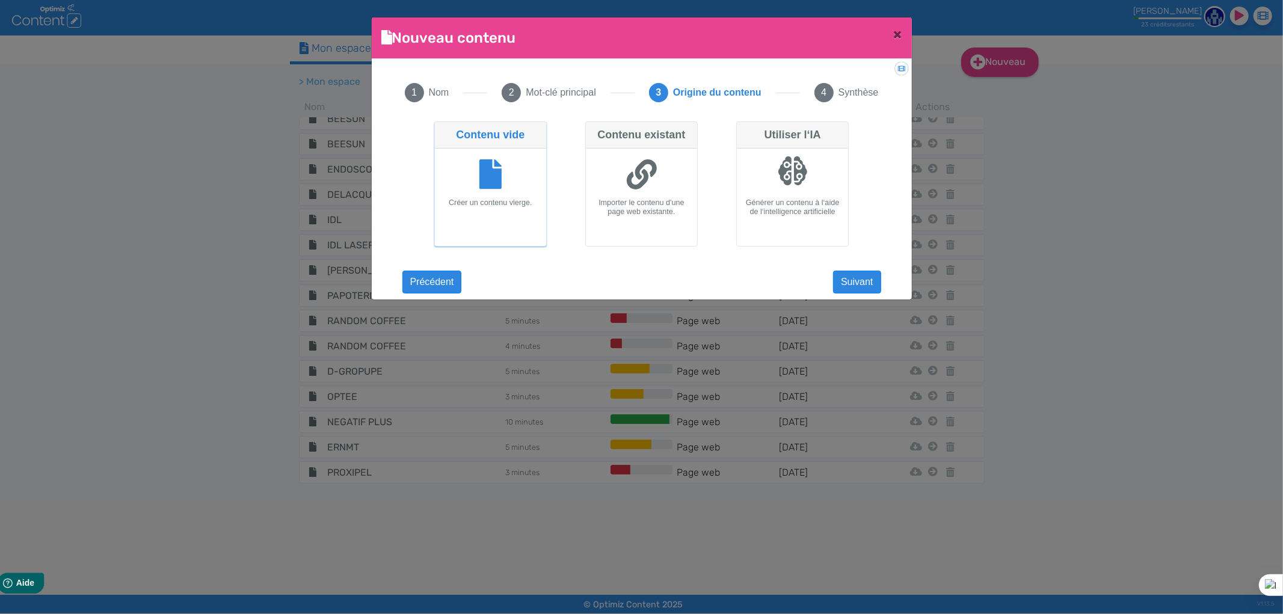
click at [650, 172] on icon at bounding box center [642, 174] width 30 height 30
click at [593, 129] on input "Contenu existant Importer le contenu d'une page web existante." at bounding box center [589, 126] width 8 height 8
radio input "true"
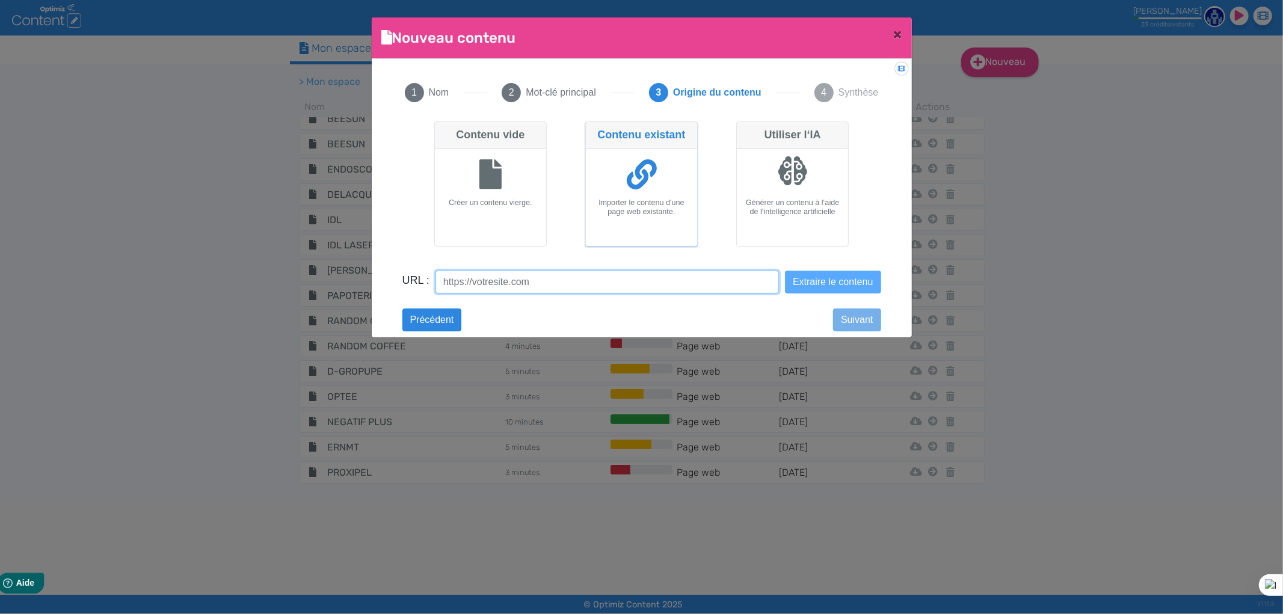
click at [582, 280] on input "URL :" at bounding box center [607, 282] width 343 height 23
paste input "https://ladrome.bio/collections/huiles-essentielles"
type input "https://ladrome.bio/collections/huiles-essentielles"
click at [846, 274] on button "Extraire le contenu" at bounding box center [833, 282] width 96 height 23
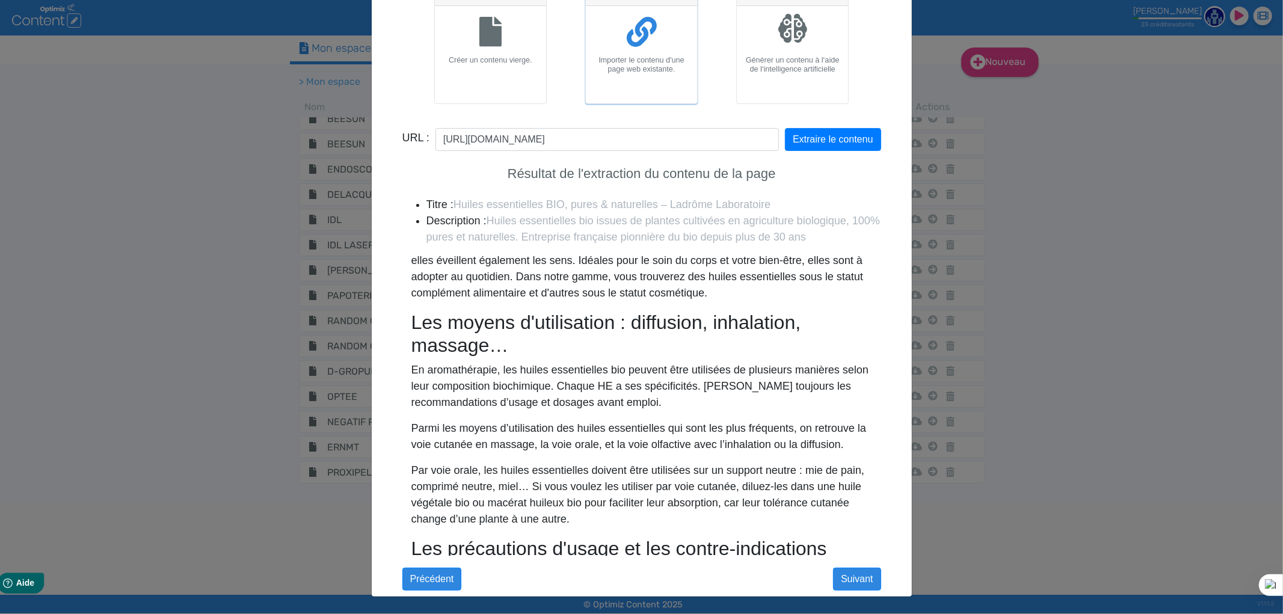
scroll to position [513, 0]
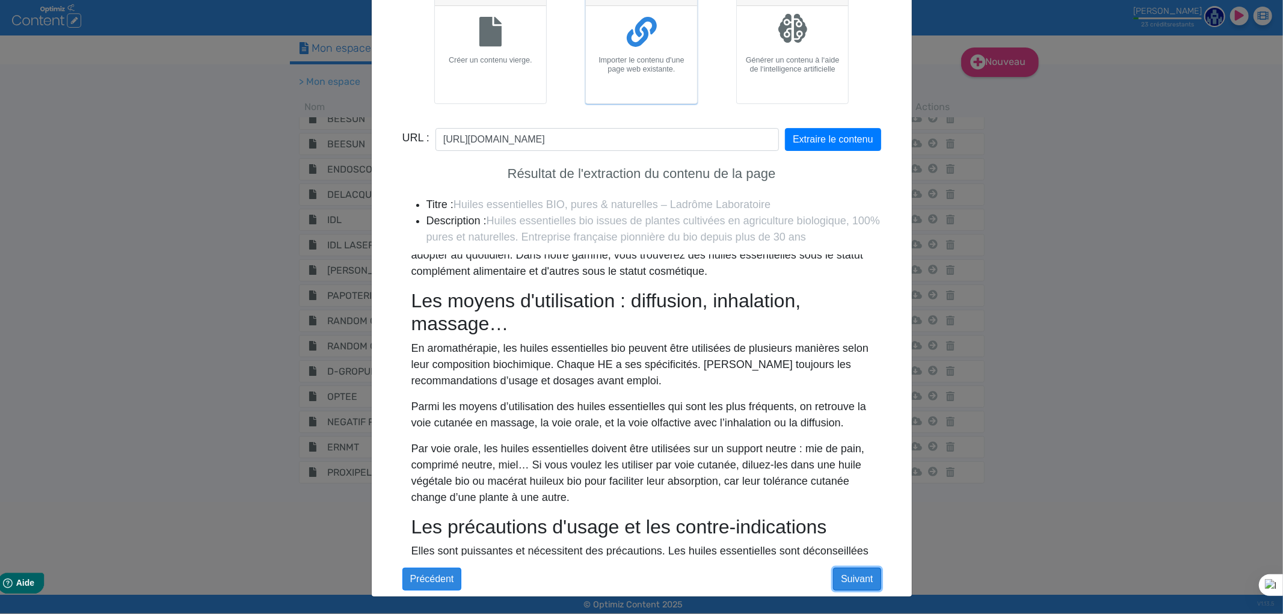
click at [850, 579] on button "Suivant" at bounding box center [857, 579] width 48 height 23
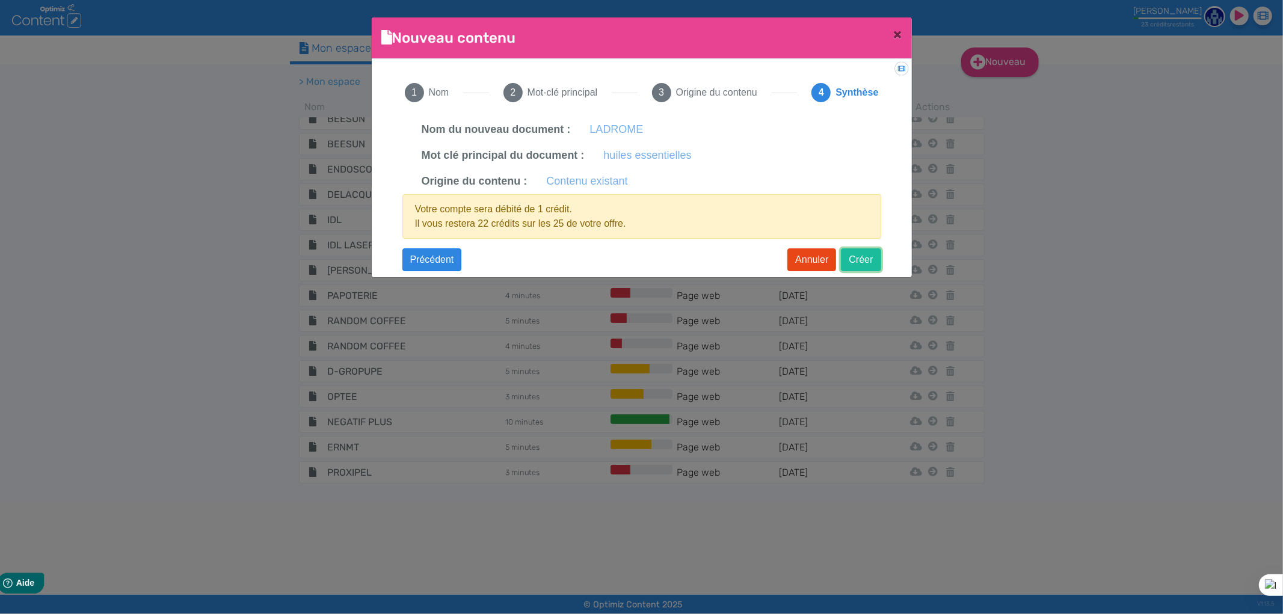
click at [863, 259] on button "Créer" at bounding box center [861, 259] width 40 height 23
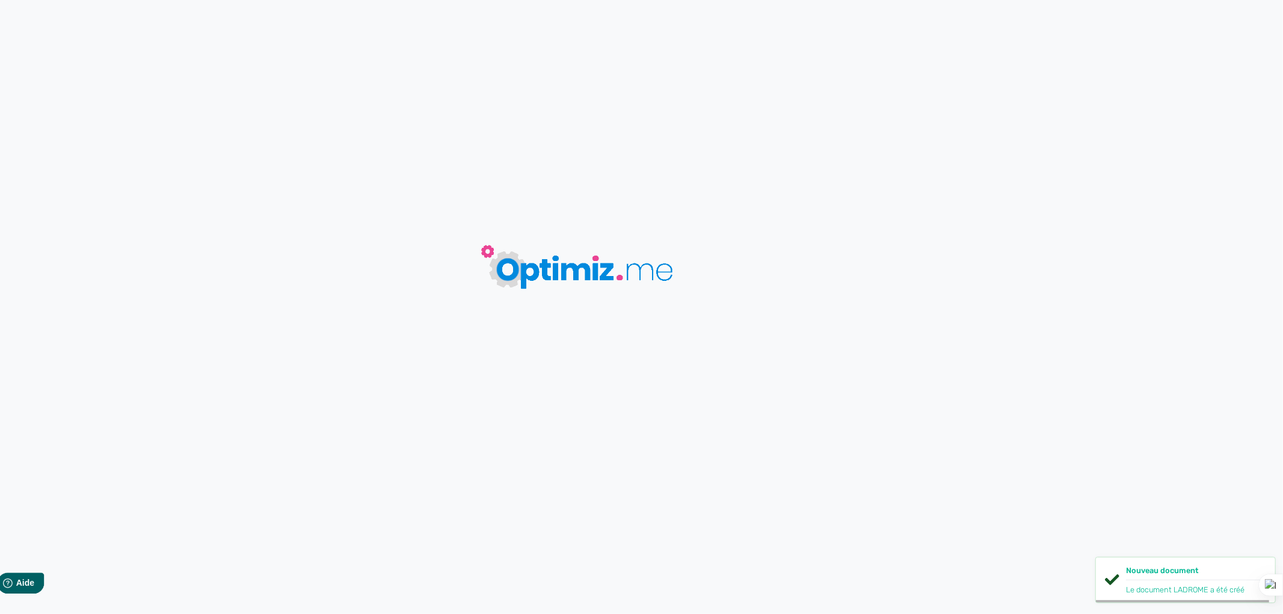
type input "LADROME"
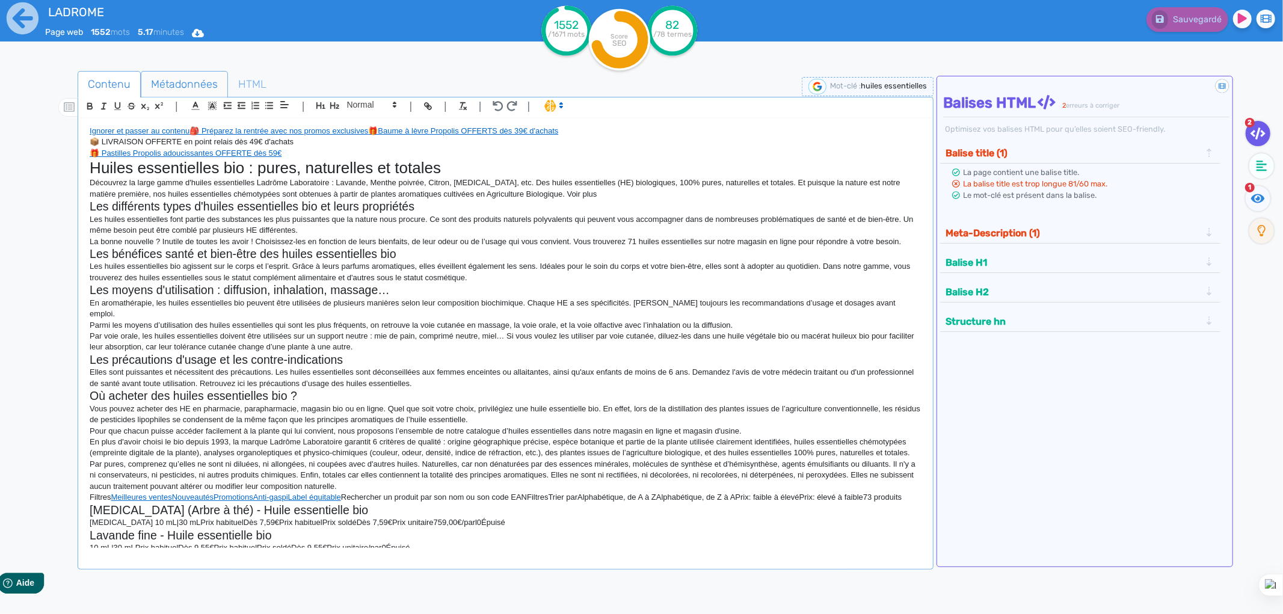
click at [166, 81] on span "Métadonnées" at bounding box center [184, 84] width 86 height 32
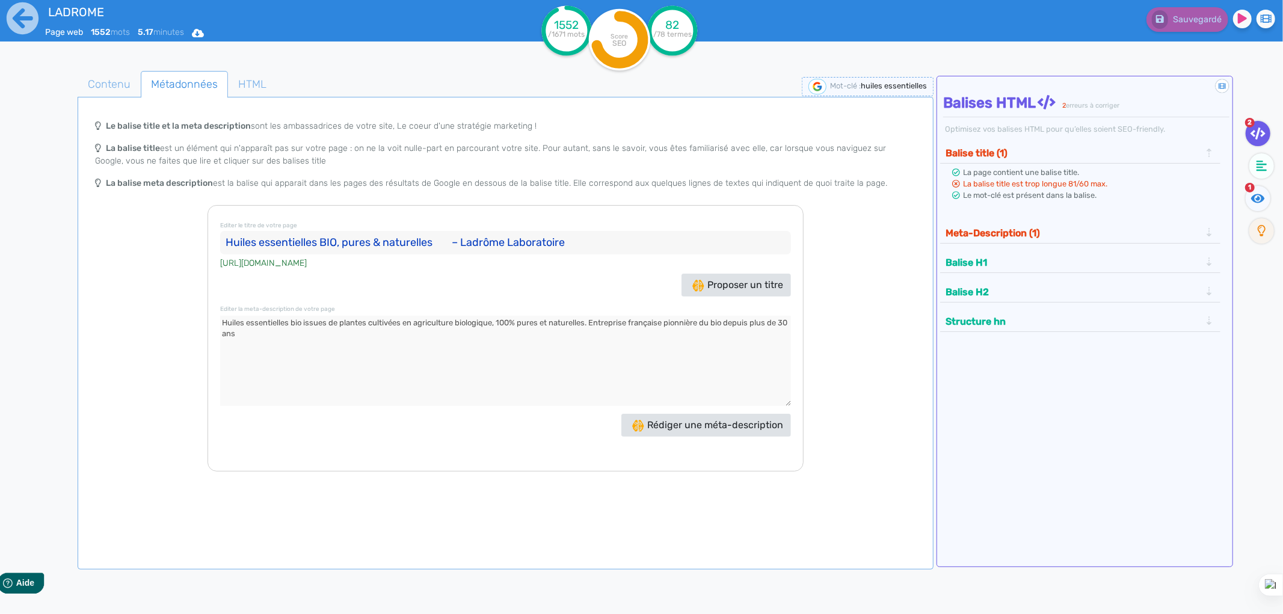
click at [1018, 233] on button "Meta-Description (1)" at bounding box center [1073, 233] width 263 height 20
click at [973, 152] on button "Balise title (1)" at bounding box center [1073, 153] width 263 height 20
click at [112, 74] on span "Contenu" at bounding box center [109, 84] width 62 height 32
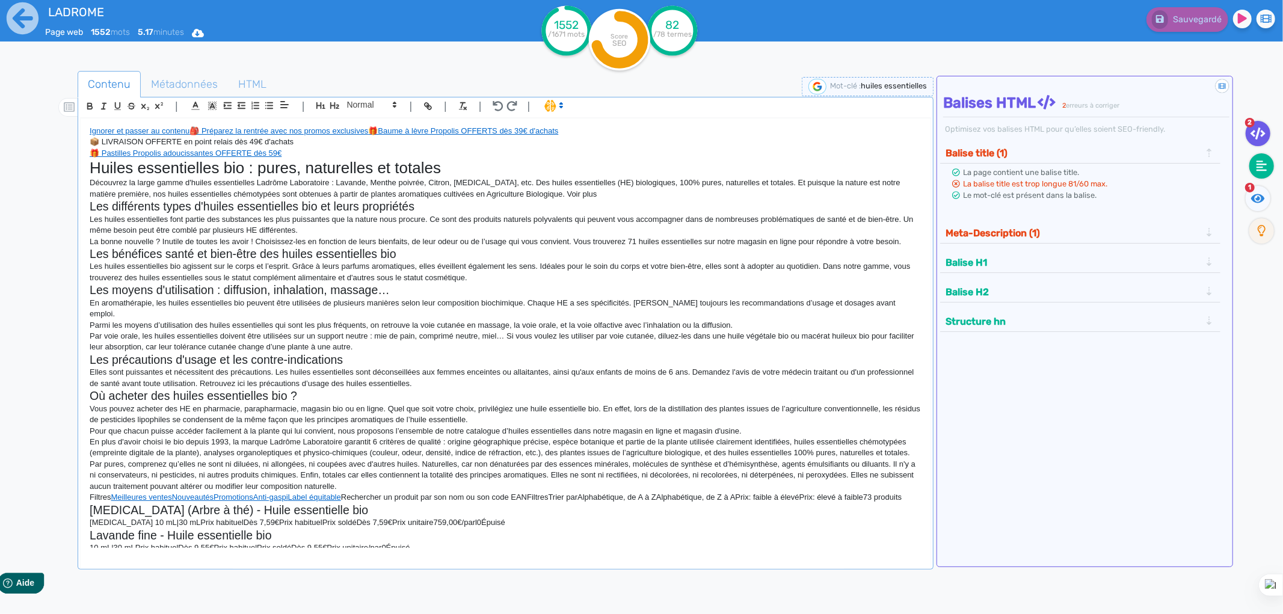
click at [1264, 160] on icon at bounding box center [1262, 166] width 11 height 12
